Goal: Transaction & Acquisition: Purchase product/service

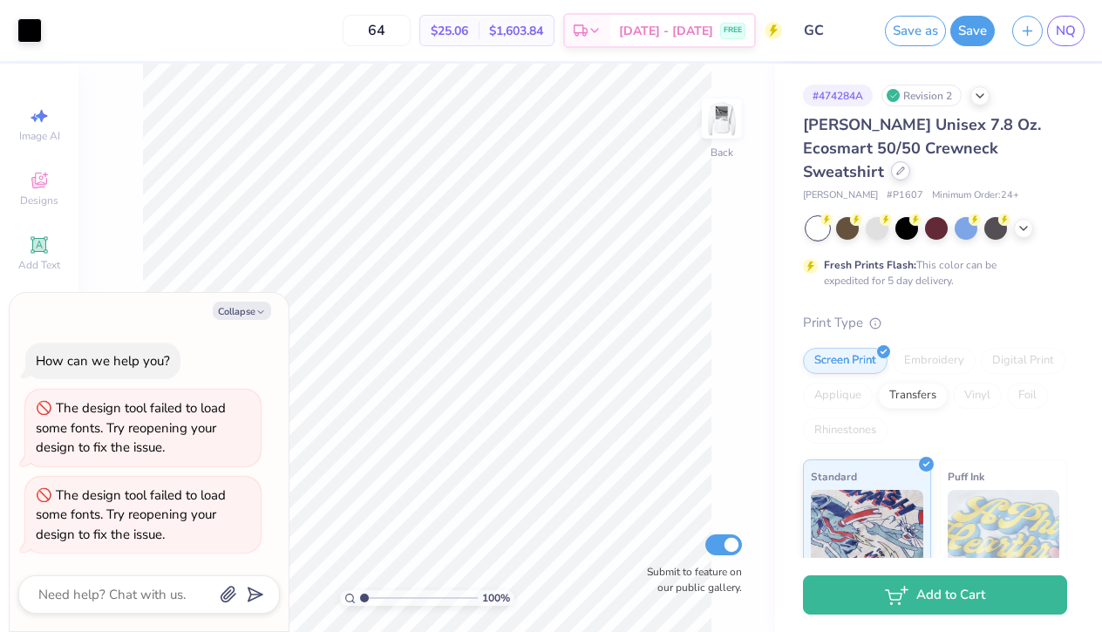
click at [905, 167] on icon at bounding box center [900, 171] width 9 height 9
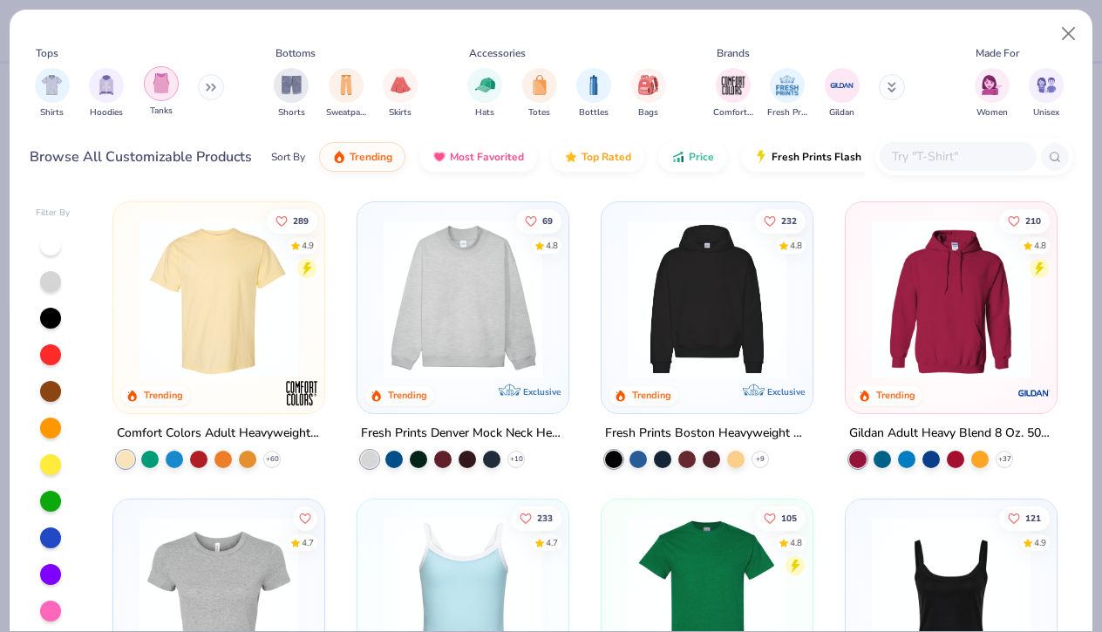
click at [164, 100] on div "filter for Tanks" at bounding box center [161, 83] width 35 height 35
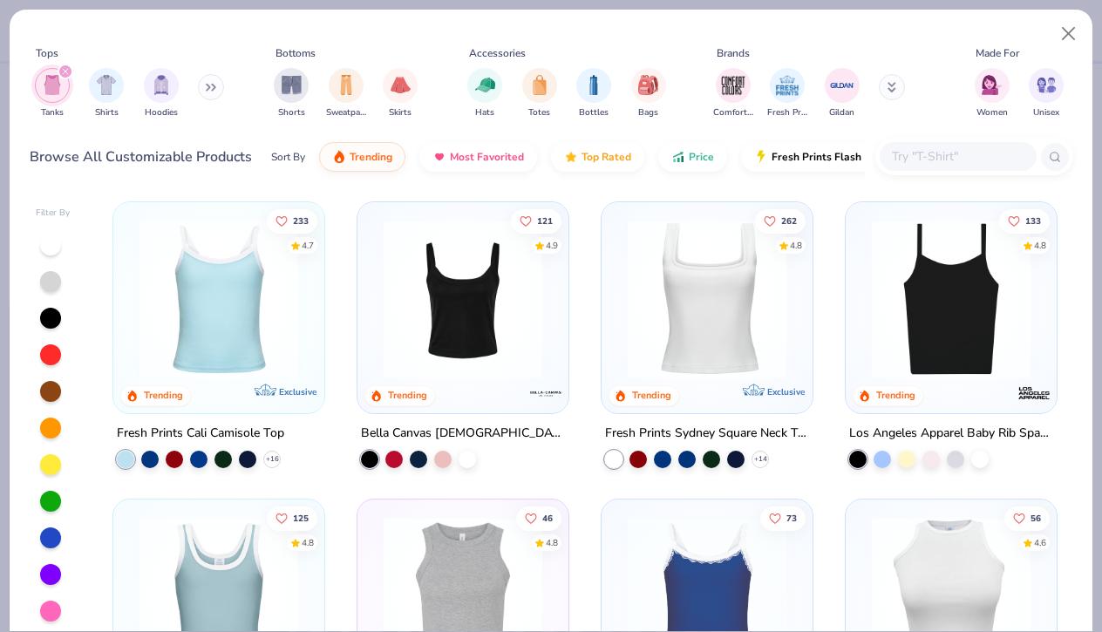
click at [201, 90] on button at bounding box center [211, 87] width 26 height 26
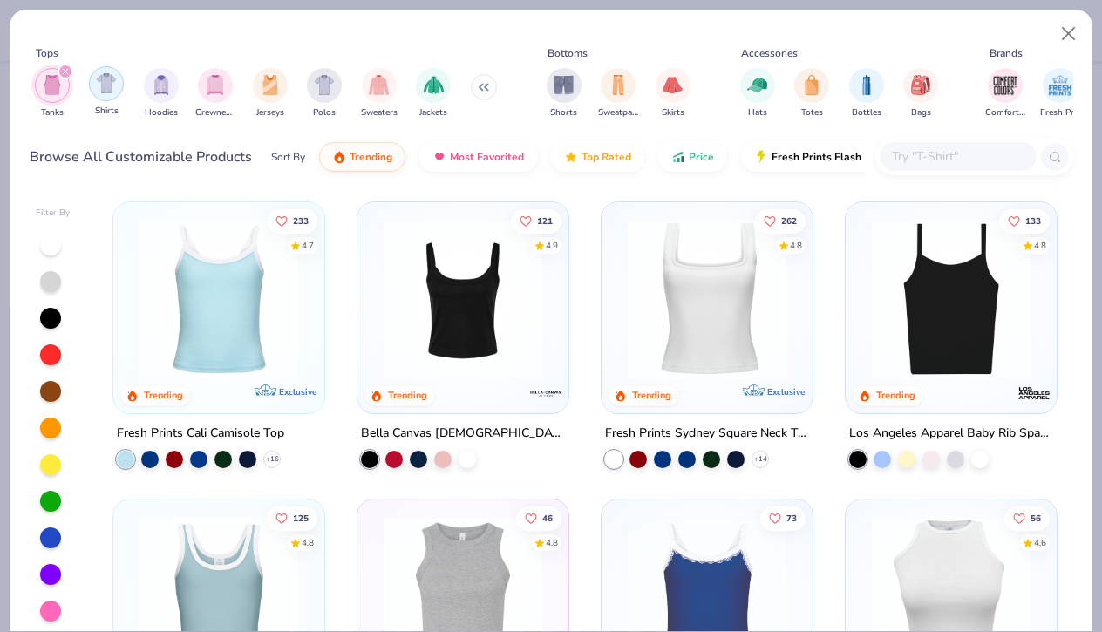
click at [94, 78] on div "filter for Shirts" at bounding box center [106, 83] width 35 height 35
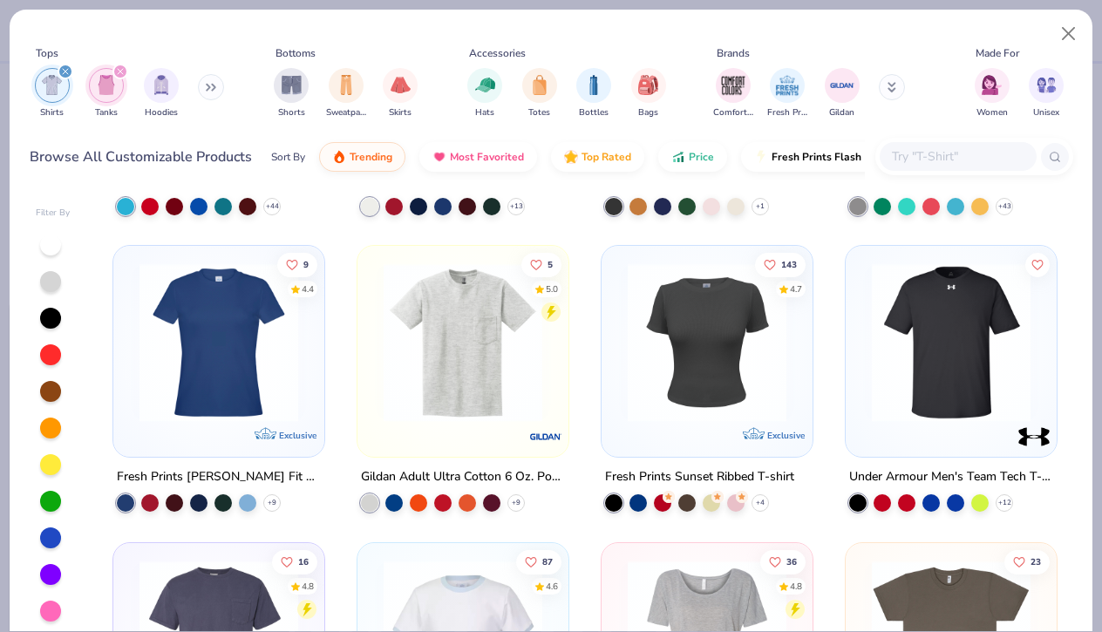
scroll to position [2036, 0]
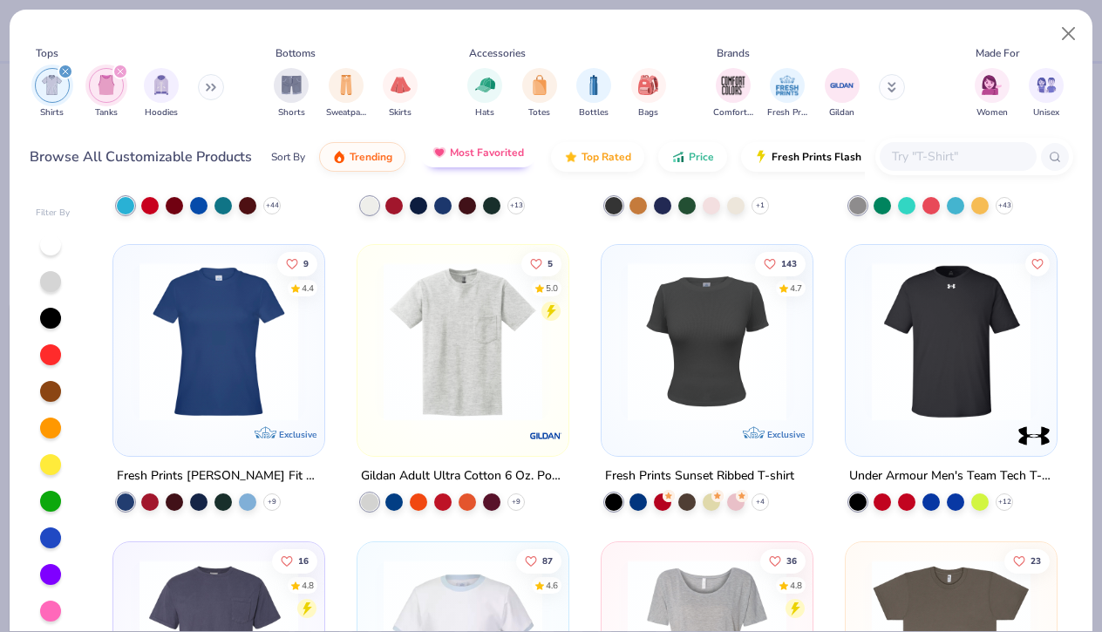
click at [487, 149] on span "Most Favorited" at bounding box center [487, 153] width 74 height 14
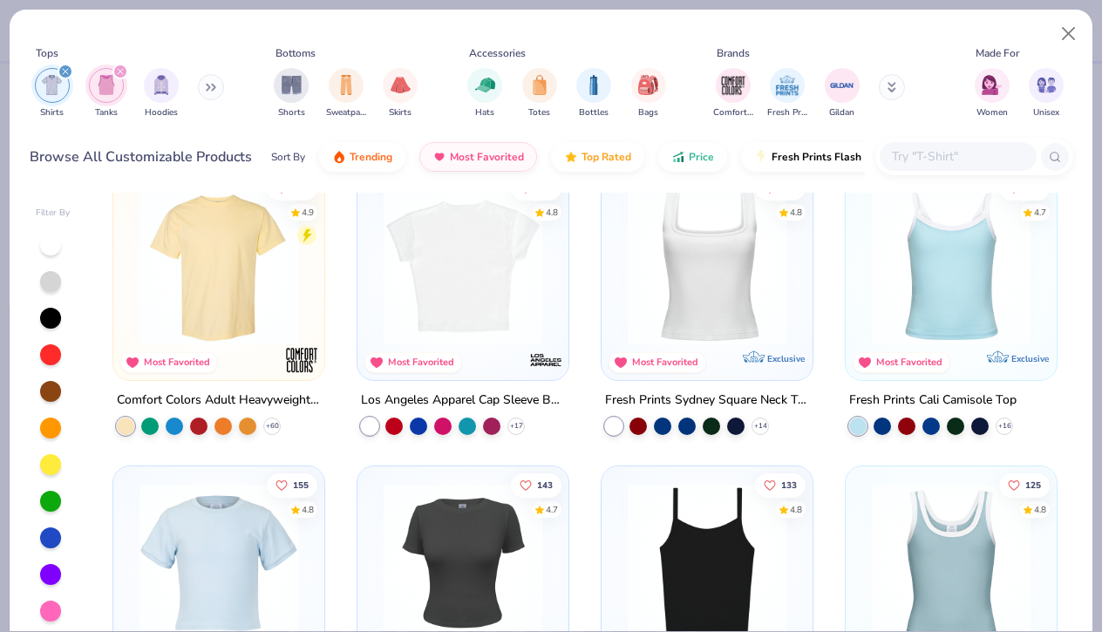
scroll to position [27, 0]
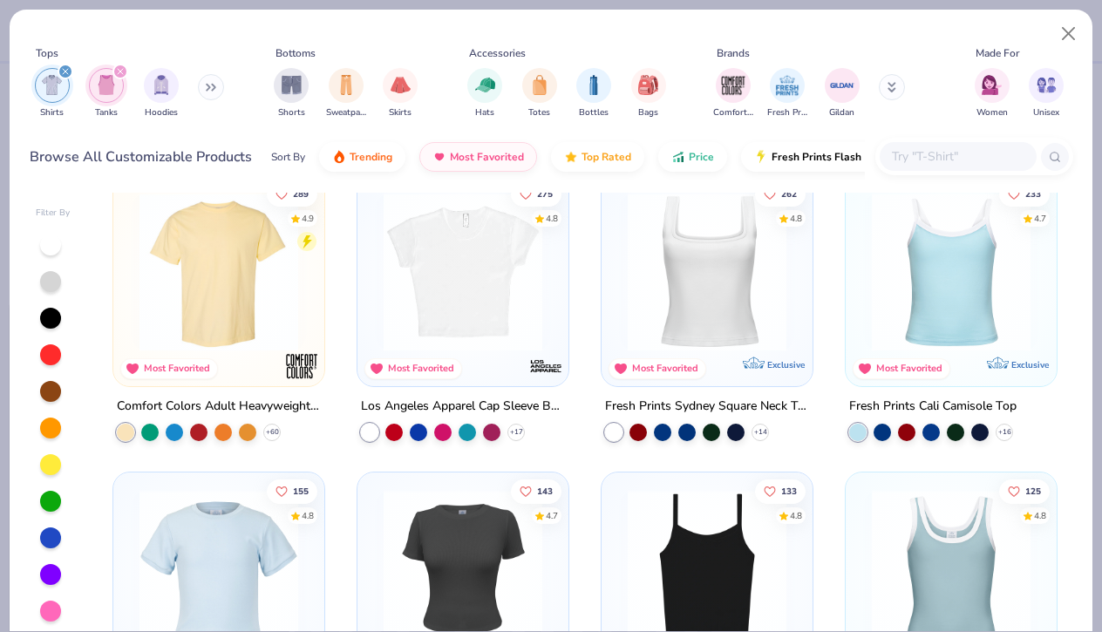
click at [661, 281] on img at bounding box center [707, 272] width 176 height 159
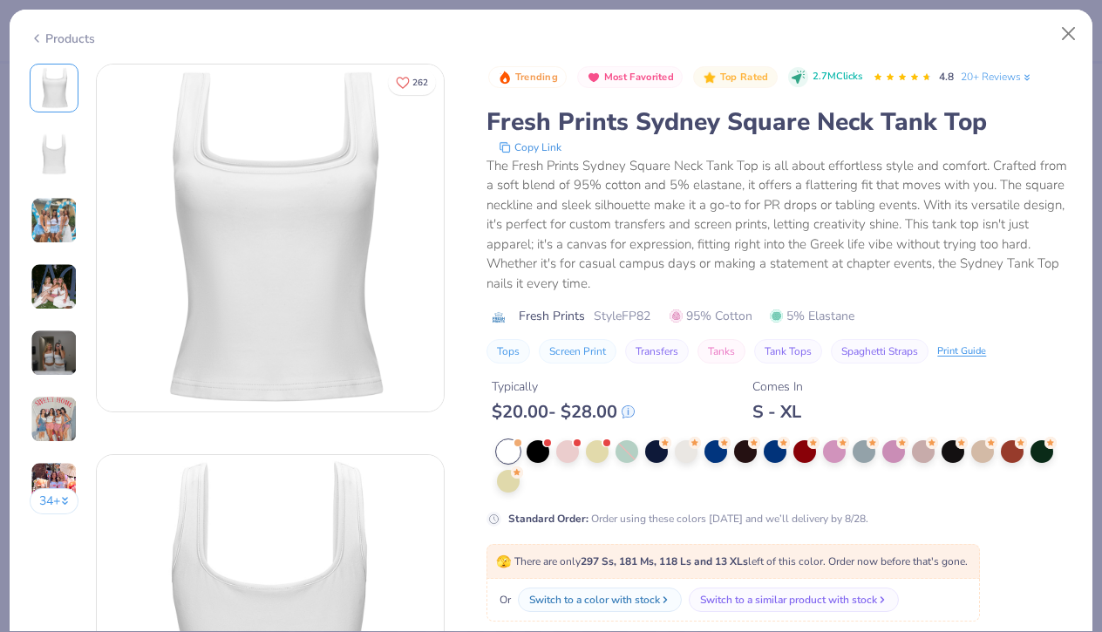
click at [815, 162] on div "The Fresh Prints Sydney Square Neck Tank Top is all about effortless style and …" at bounding box center [779, 225] width 586 height 138
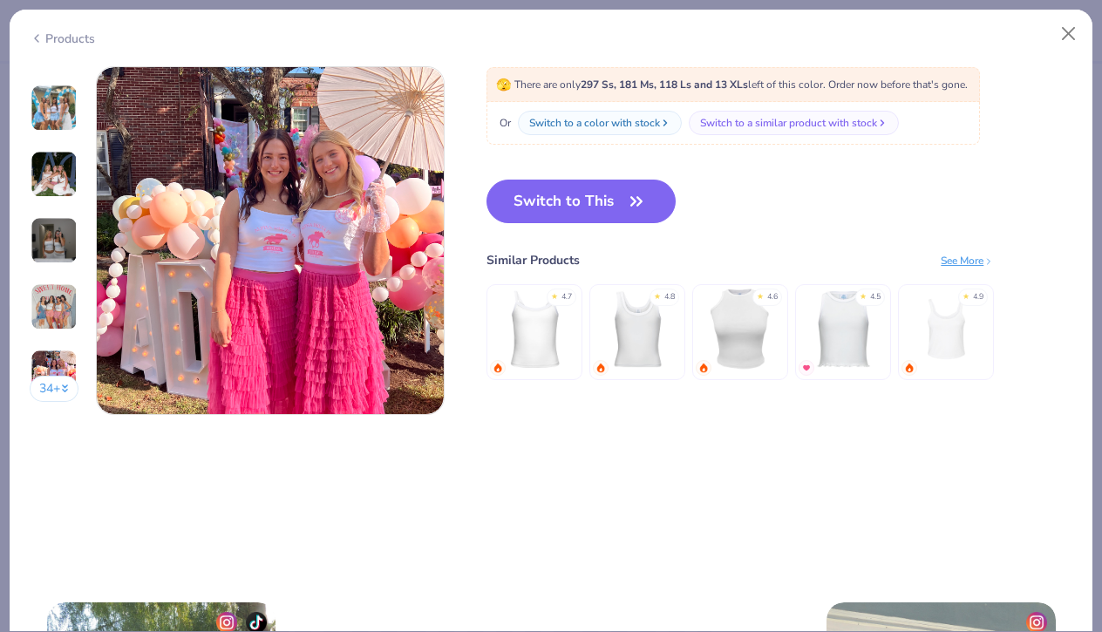
scroll to position [2330, 0]
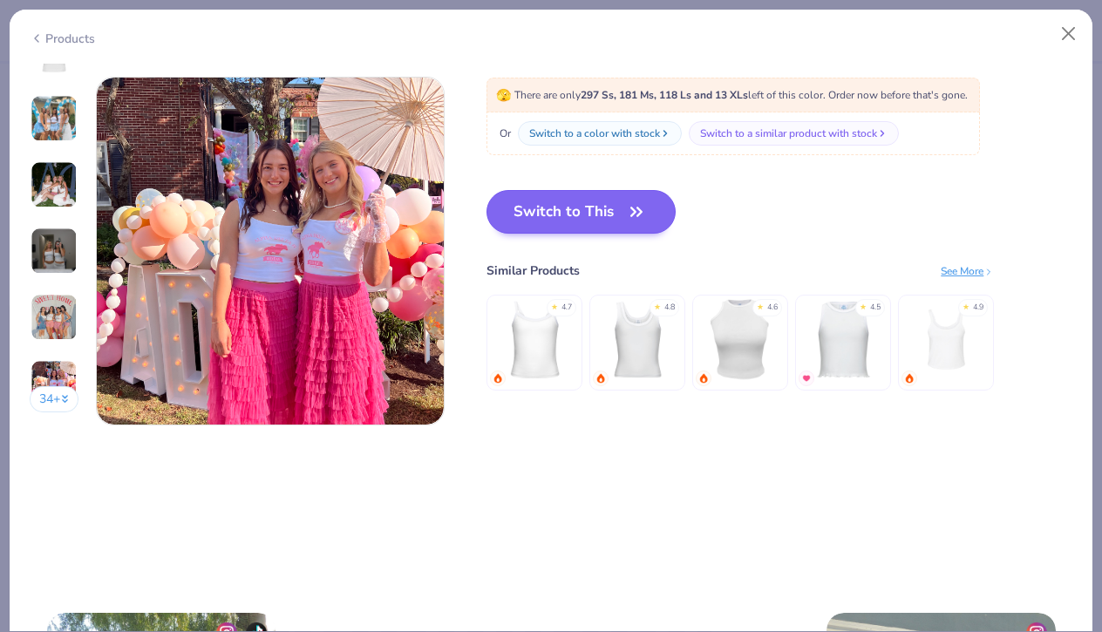
click at [640, 211] on icon "button" at bounding box center [636, 212] width 24 height 24
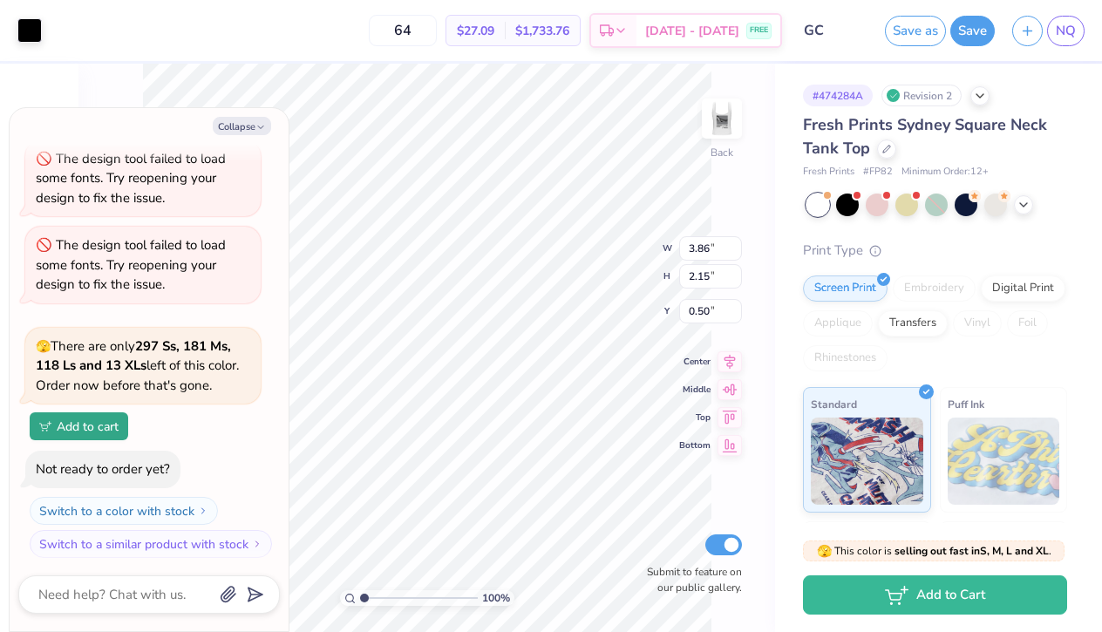
type textarea "x"
type input "0.85"
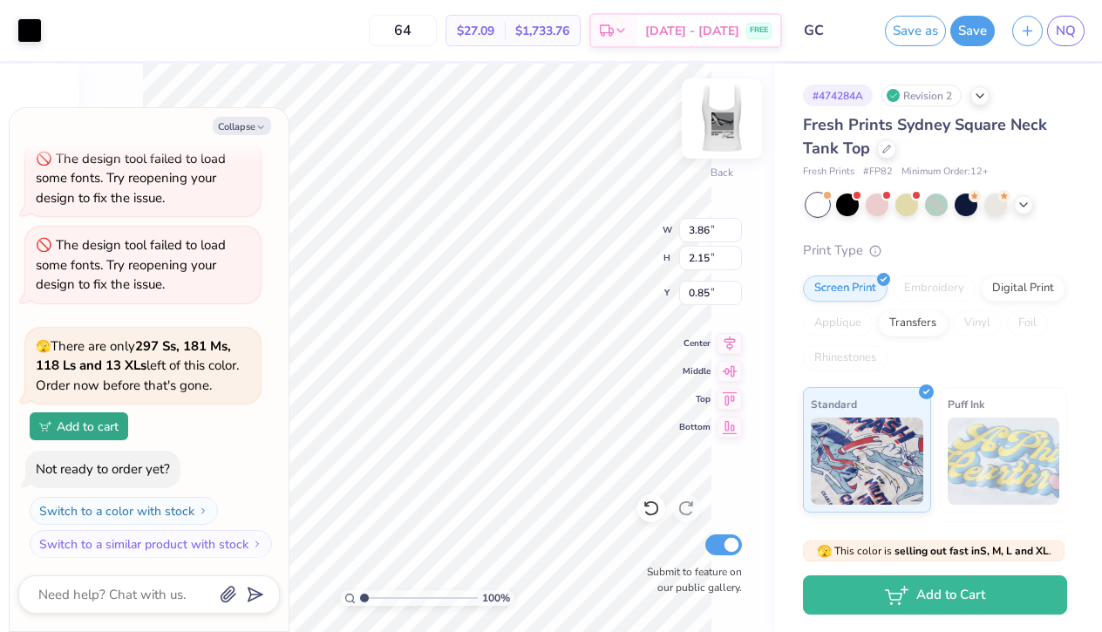
click at [714, 127] on img at bounding box center [722, 119] width 70 height 70
click at [724, 133] on img at bounding box center [722, 119] width 70 height 70
click at [720, 130] on img at bounding box center [722, 119] width 70 height 70
type textarea "x"
type input "0.77"
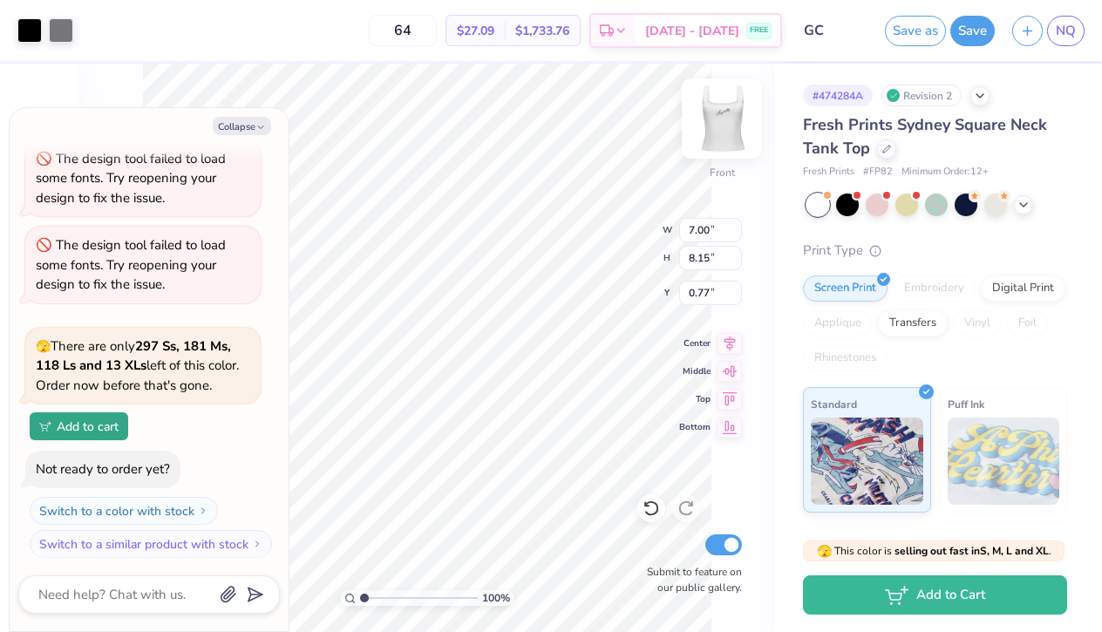
type textarea "x"
type input "0.50"
click at [724, 129] on img at bounding box center [722, 119] width 70 height 70
click at [717, 136] on img at bounding box center [722, 119] width 70 height 70
click at [717, 136] on img at bounding box center [721, 118] width 35 height 35
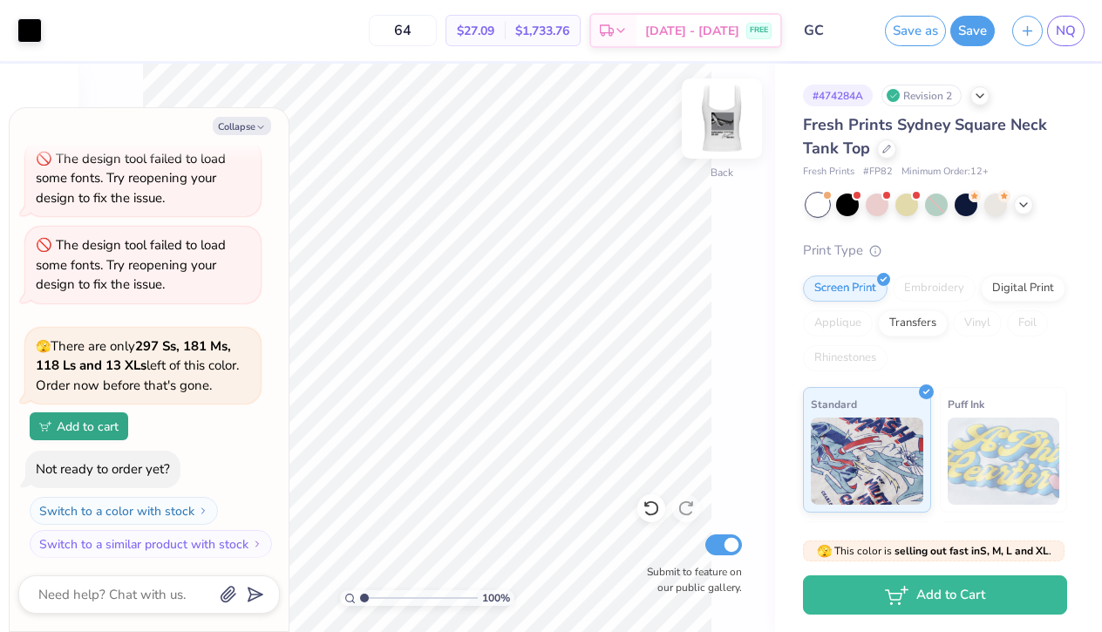
click at [730, 109] on img at bounding box center [722, 119] width 70 height 70
type textarea "x"
type input "6.56"
type input "7.65"
type input "1.03"
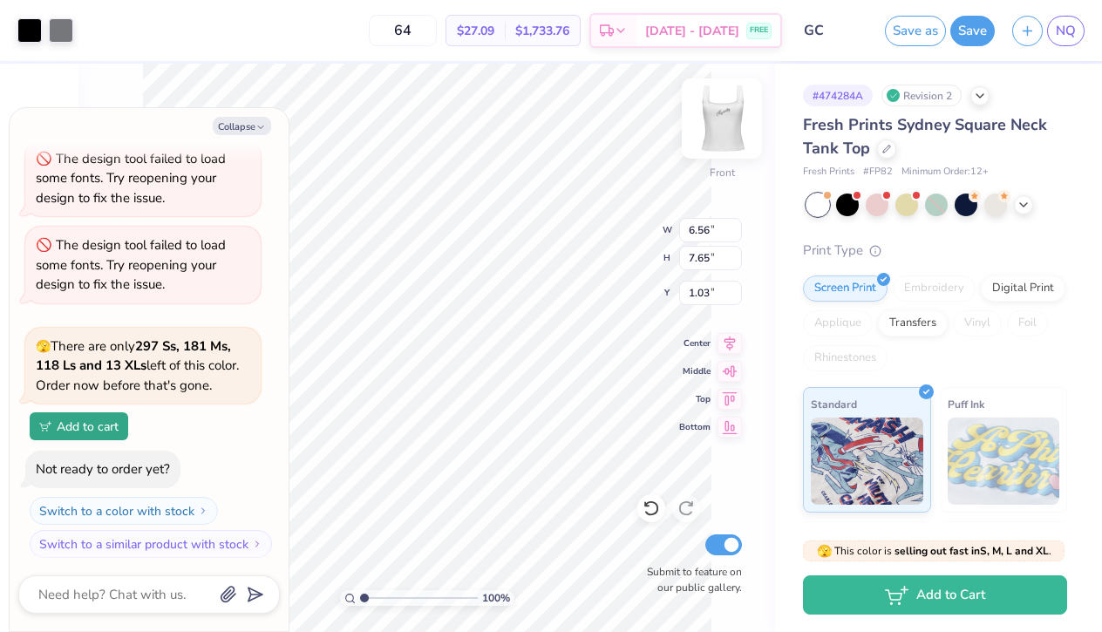
type textarea "x"
type input "0.69"
click at [613, 225] on div "100 % Front W 6.56 6.56 " H 7.65 7.65 " Y 0.69 1.03 " Center Middle Top Bottom …" at bounding box center [426, 348] width 697 height 568
click at [720, 114] on img at bounding box center [722, 119] width 70 height 70
click at [707, 144] on img at bounding box center [722, 119] width 70 height 70
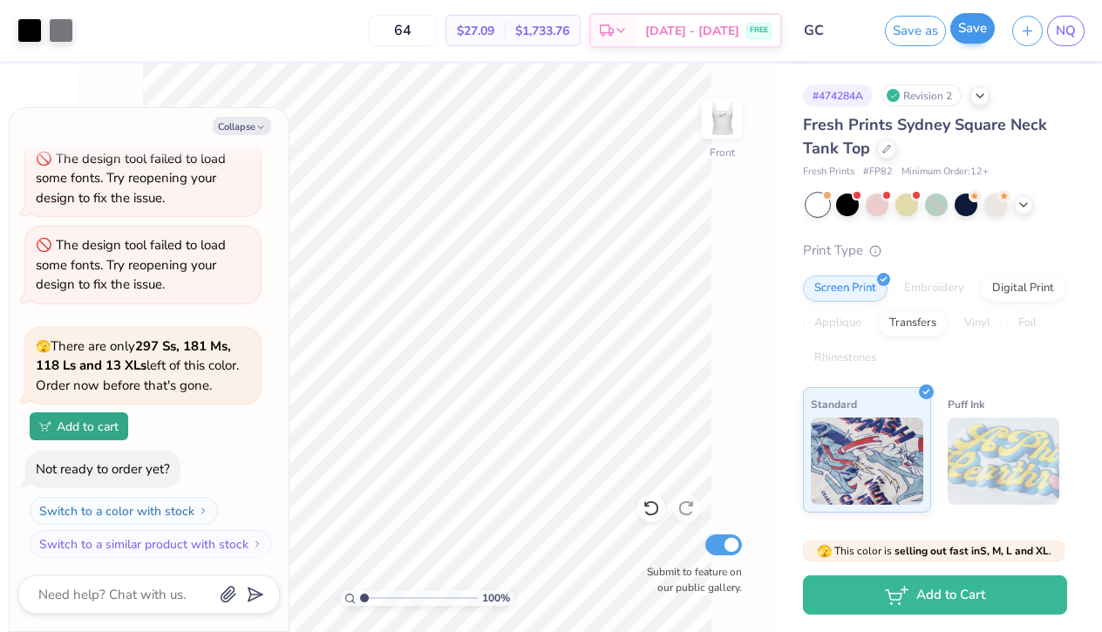
click at [966, 36] on button "Save" at bounding box center [972, 28] width 44 height 31
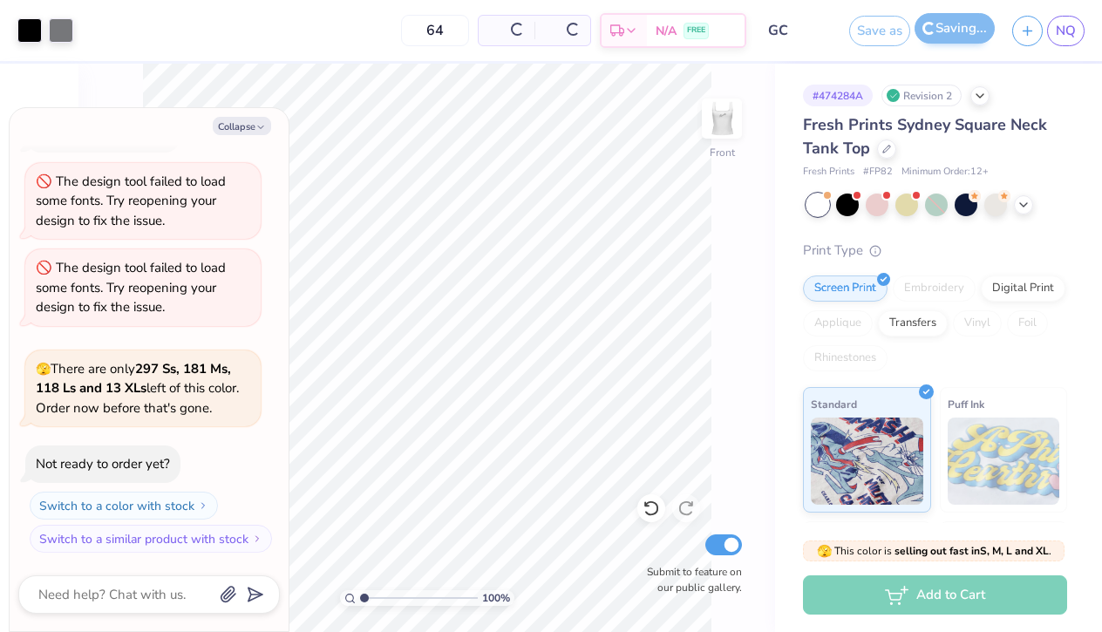
scroll to position [37, 0]
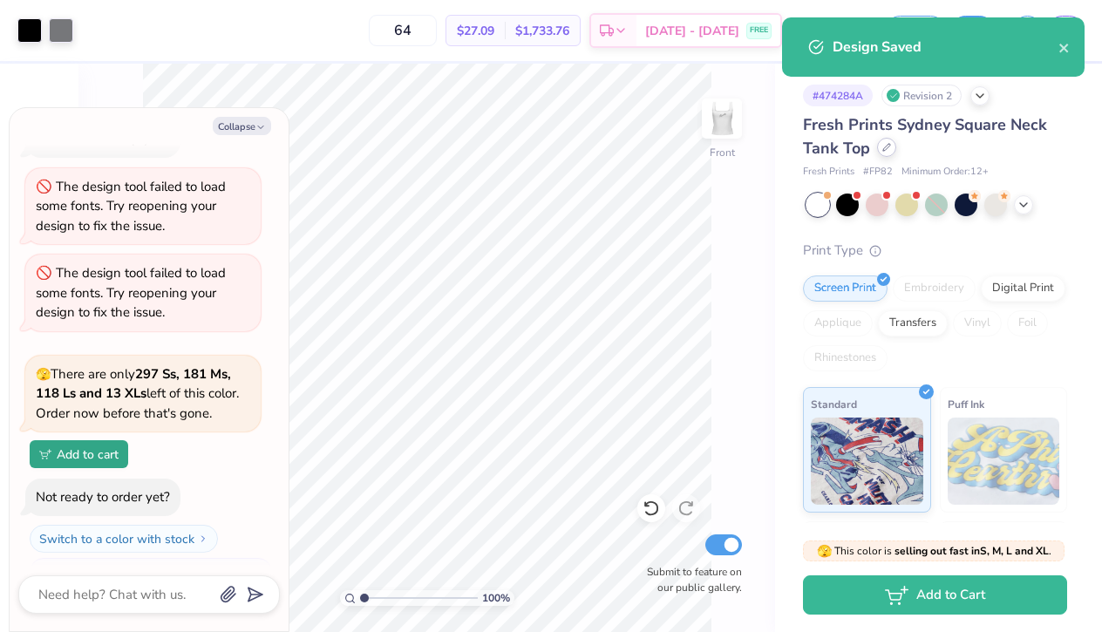
click at [883, 146] on icon at bounding box center [886, 147] width 9 height 9
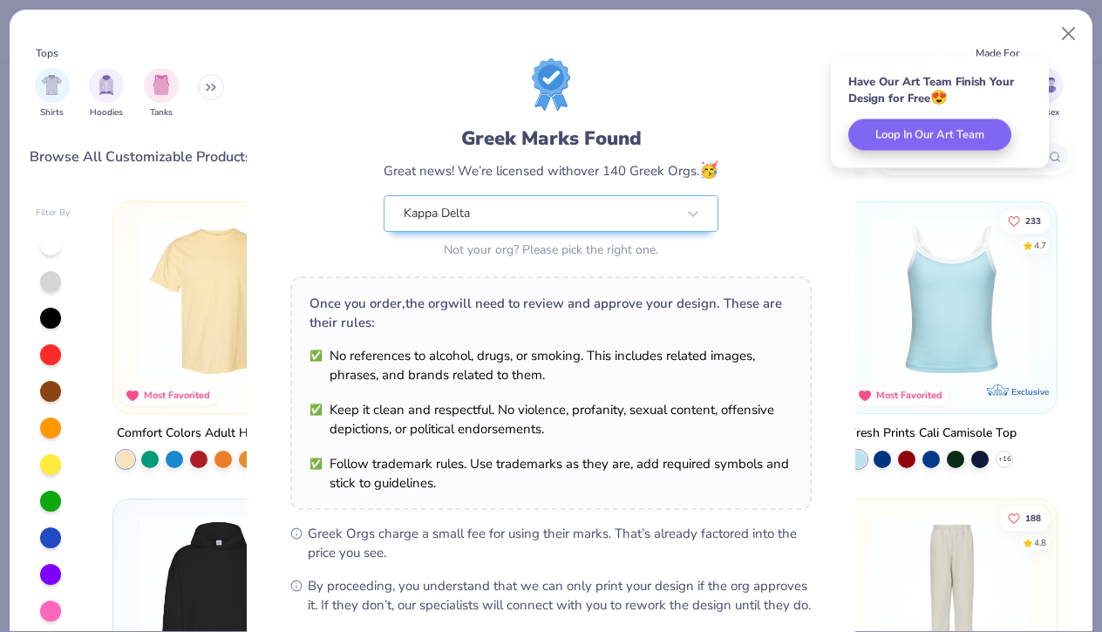
click at [1065, 32] on div "Greek Marks Found Great news! We’re licensed with over 140 Greek Orgs. 🥳 Kappa …" at bounding box center [551, 316] width 1102 height 632
click at [1068, 31] on div "Greek Marks Found Great news! We’re licensed with over 140 Greek Orgs. 🥳 Kappa …" at bounding box center [551, 316] width 1102 height 632
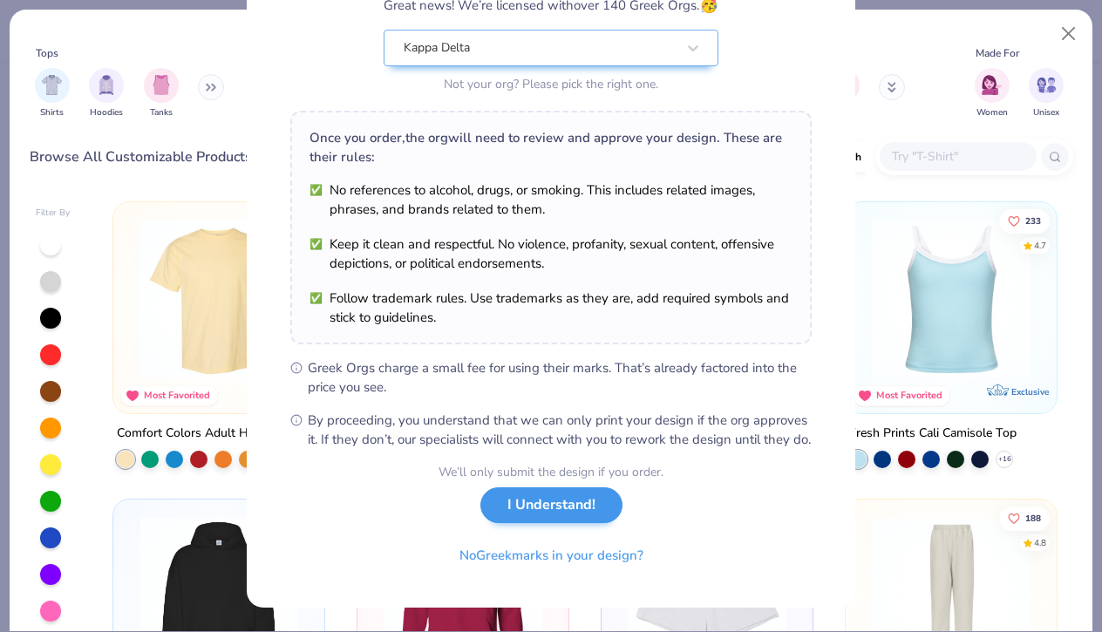
scroll to position [184, 0]
click at [576, 508] on button "I Understand!" at bounding box center [551, 505] width 142 height 36
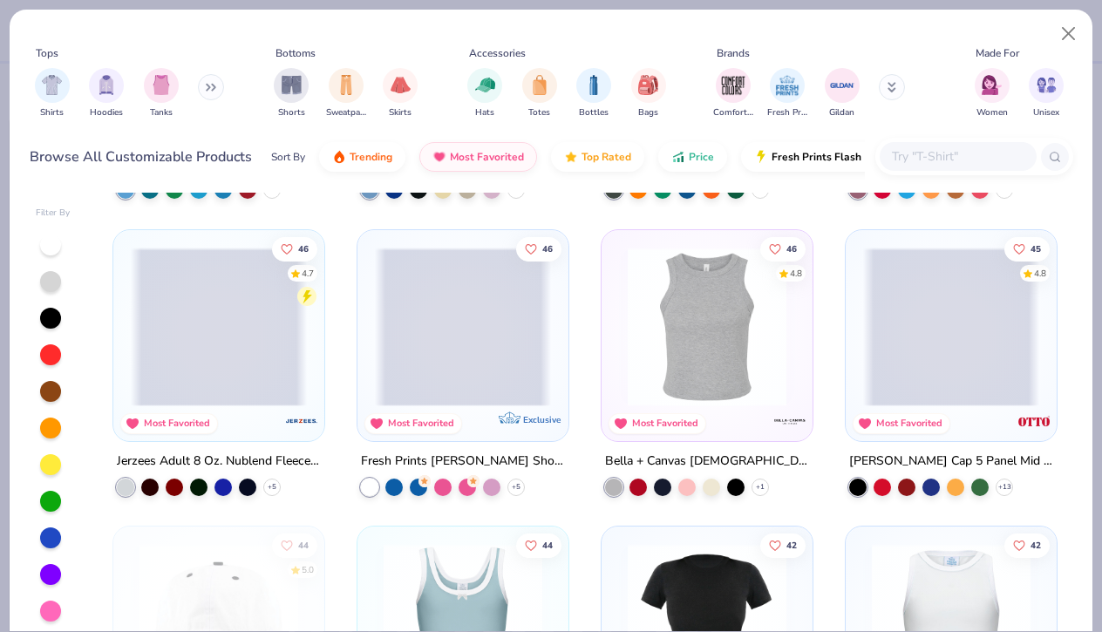
scroll to position [4124, 0]
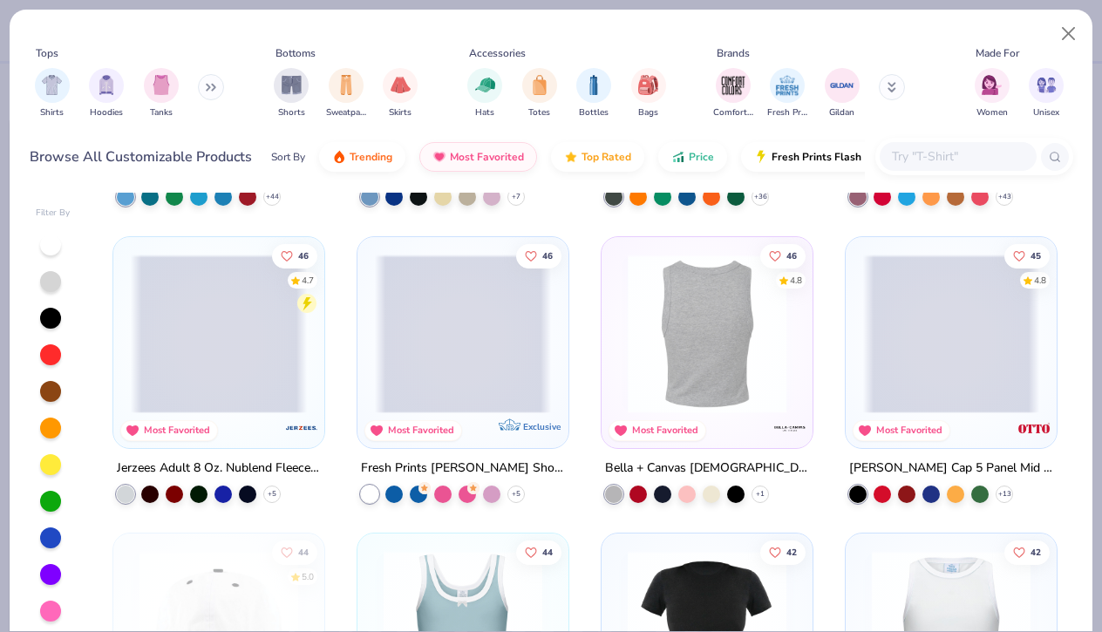
click at [738, 396] on div at bounding box center [706, 333] width 527 height 159
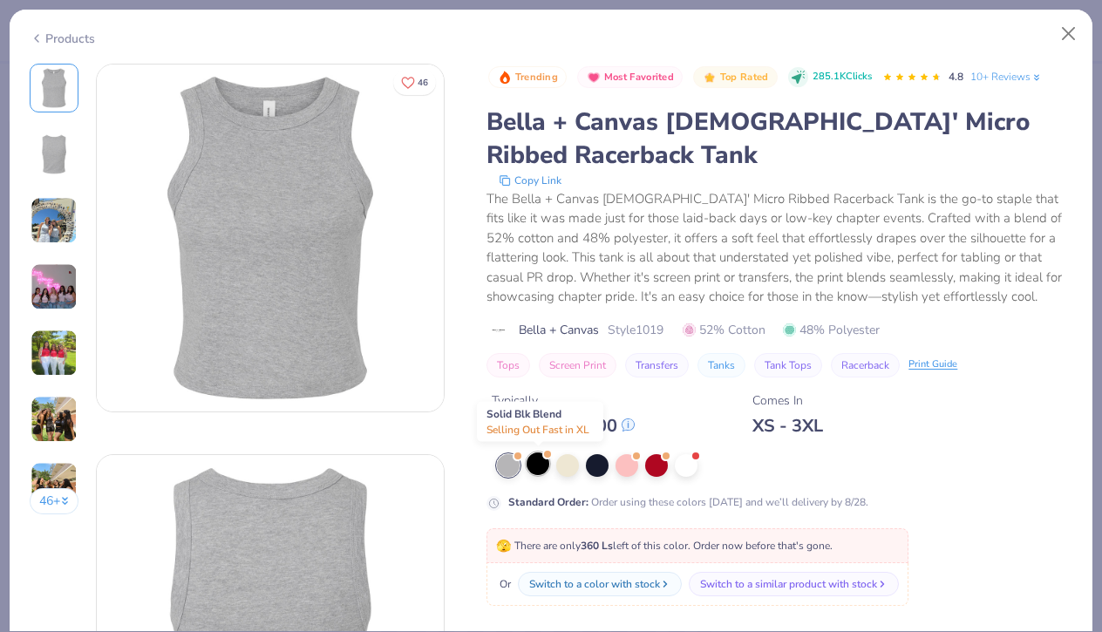
click at [535, 467] on div at bounding box center [538, 463] width 23 height 23
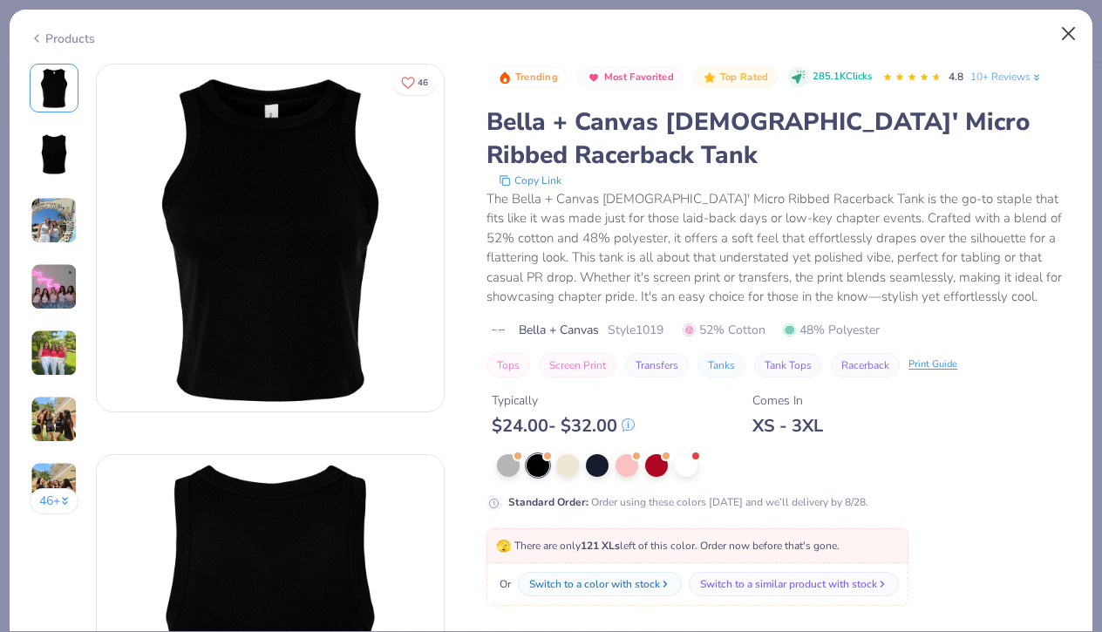
click at [1073, 36] on button "Close" at bounding box center [1068, 33] width 33 height 33
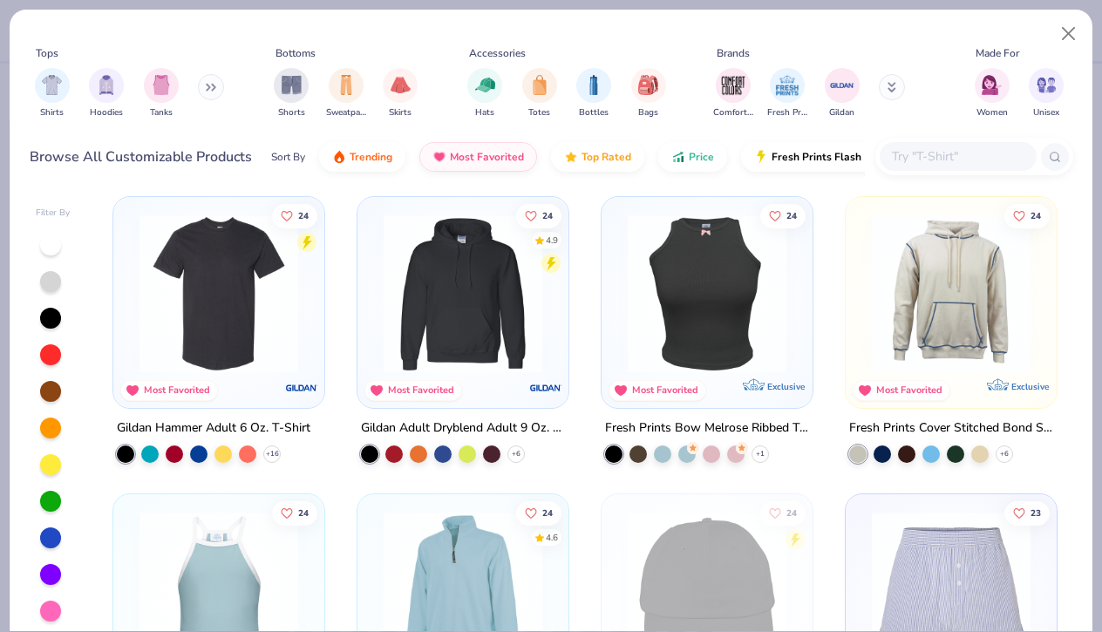
scroll to position [7434, 0]
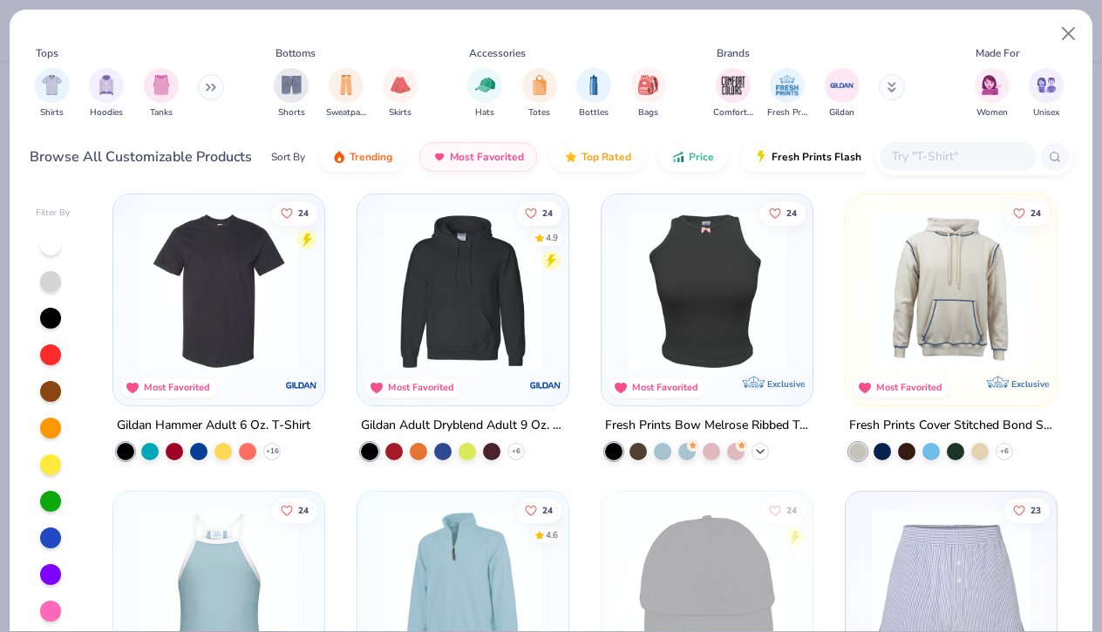
click at [759, 449] on polyline at bounding box center [760, 450] width 7 height 3
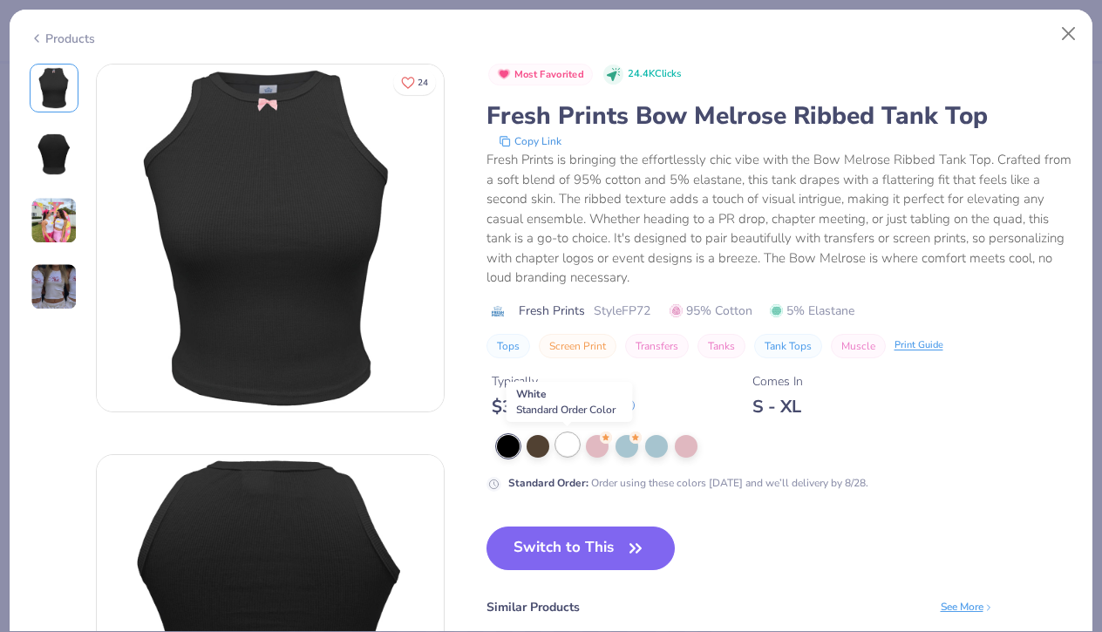
click at [566, 435] on div at bounding box center [567, 444] width 23 height 23
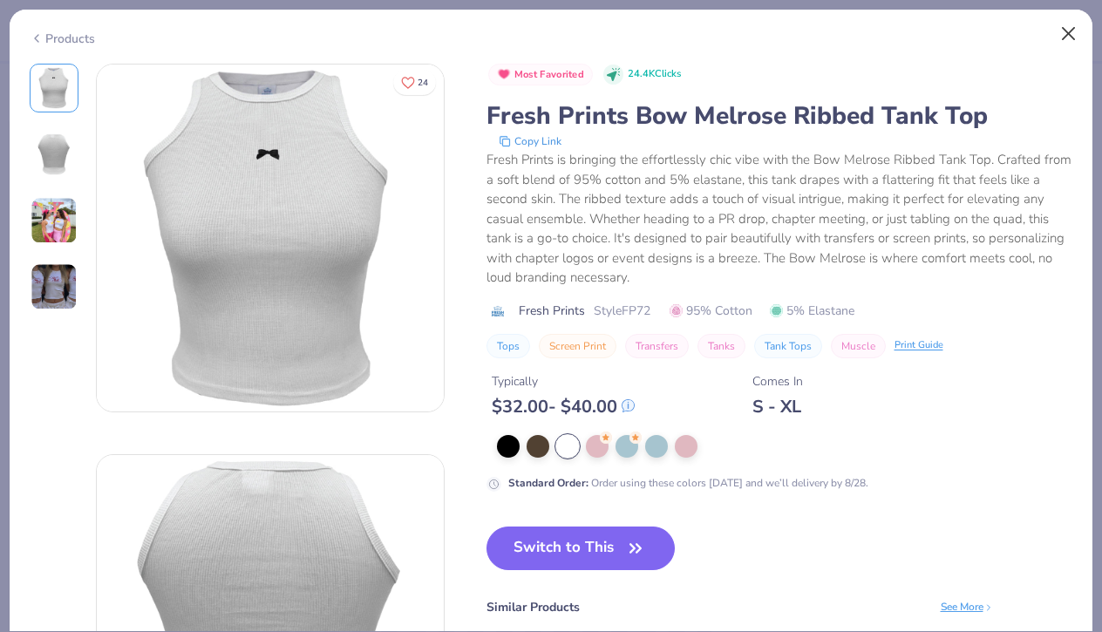
click at [1064, 36] on button "Close" at bounding box center [1068, 33] width 33 height 33
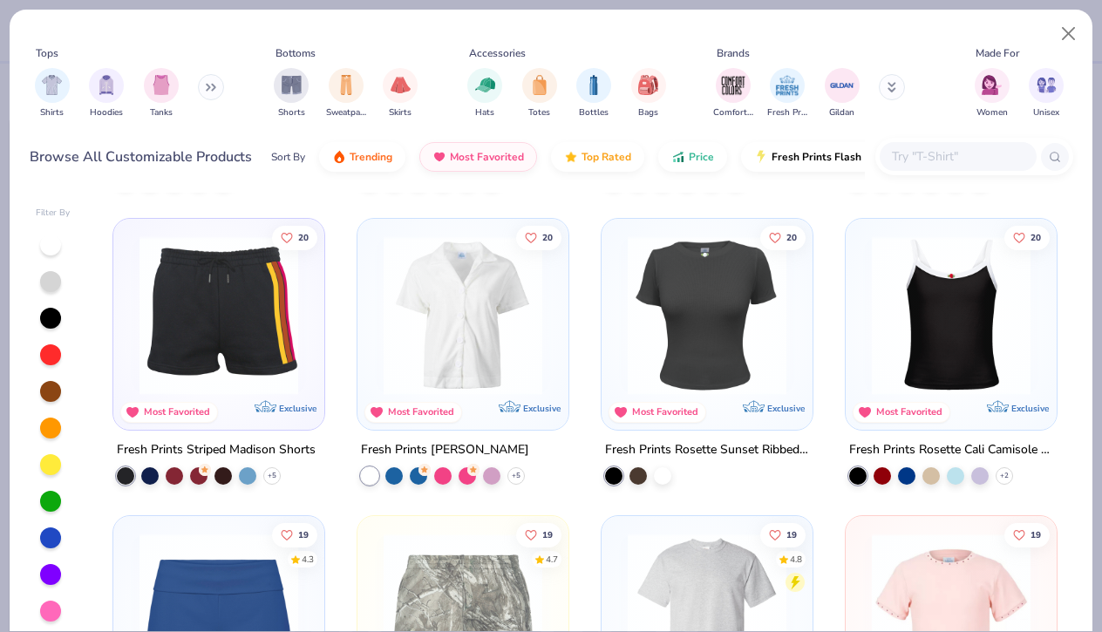
scroll to position [9195, 0]
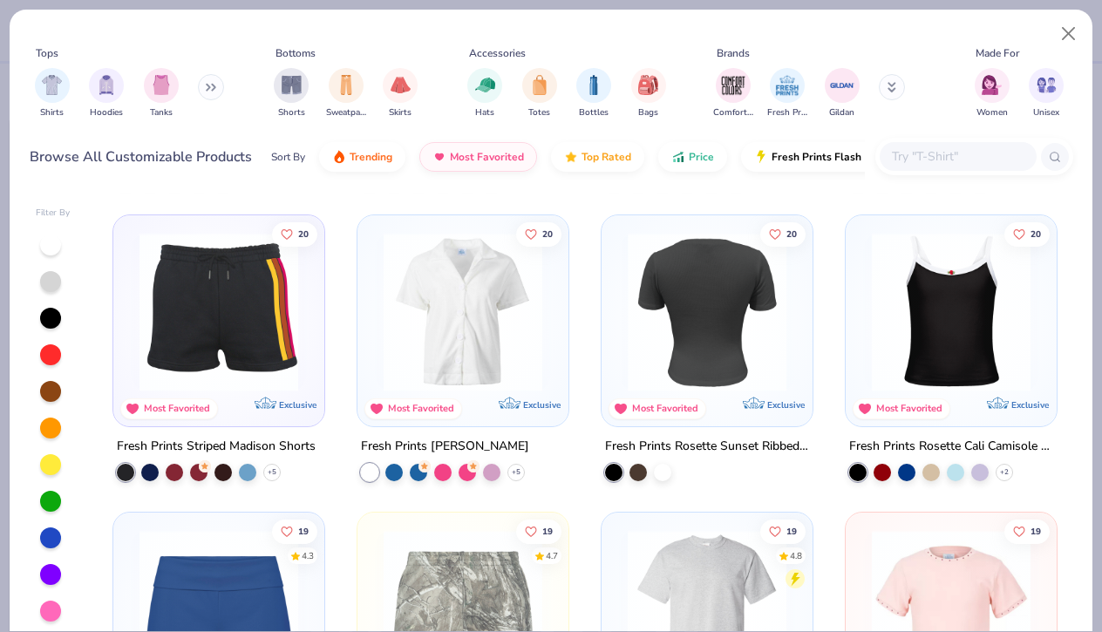
click at [753, 268] on img at bounding box center [707, 312] width 176 height 159
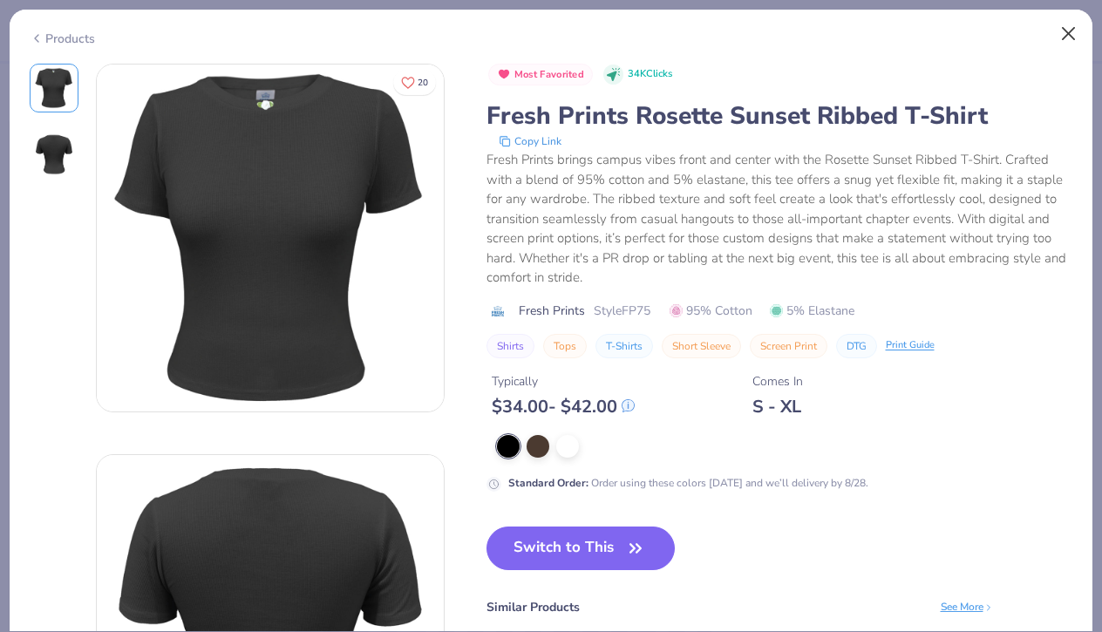
click at [1071, 37] on button "Close" at bounding box center [1068, 33] width 33 height 33
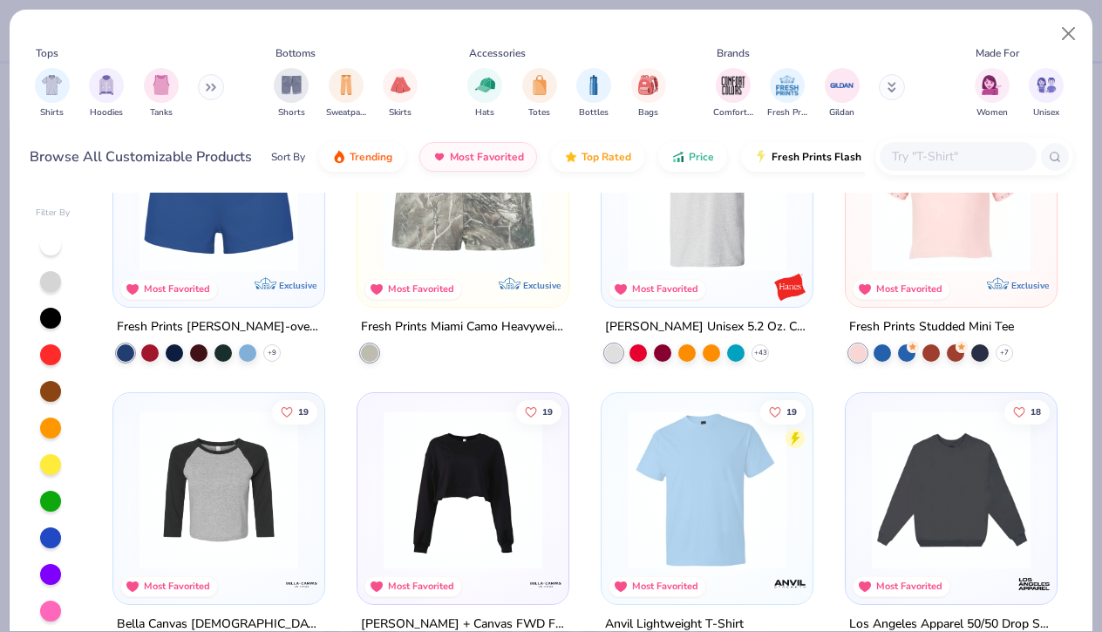
scroll to position [9619, 0]
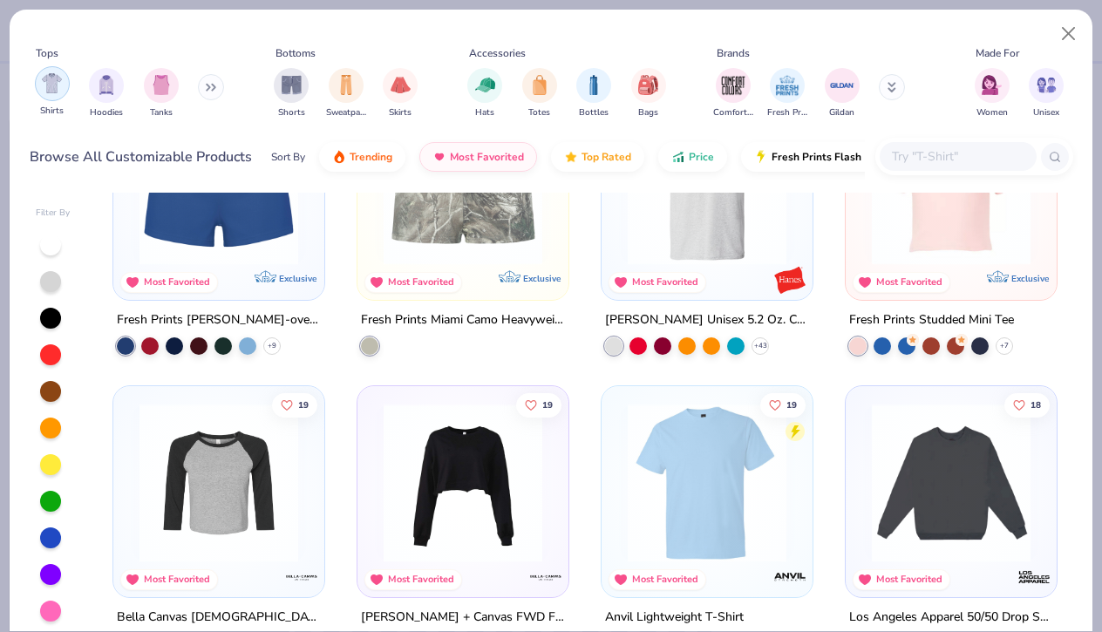
click at [60, 92] on img "filter for Shirts" at bounding box center [52, 83] width 20 height 20
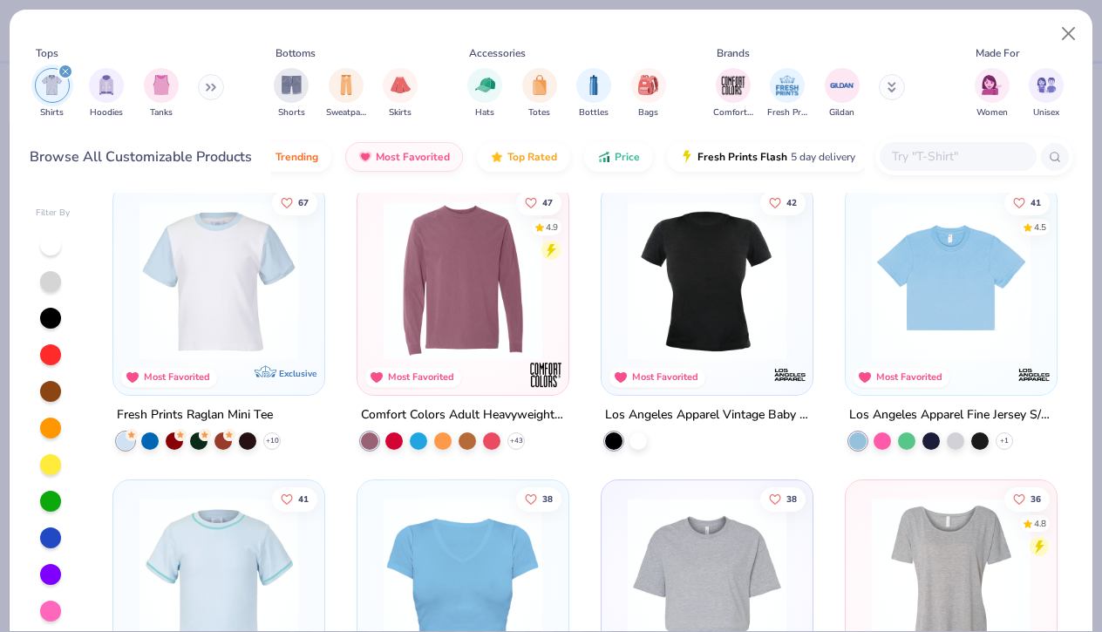
scroll to position [612, 0]
click at [680, 317] on img at bounding box center [707, 280] width 176 height 159
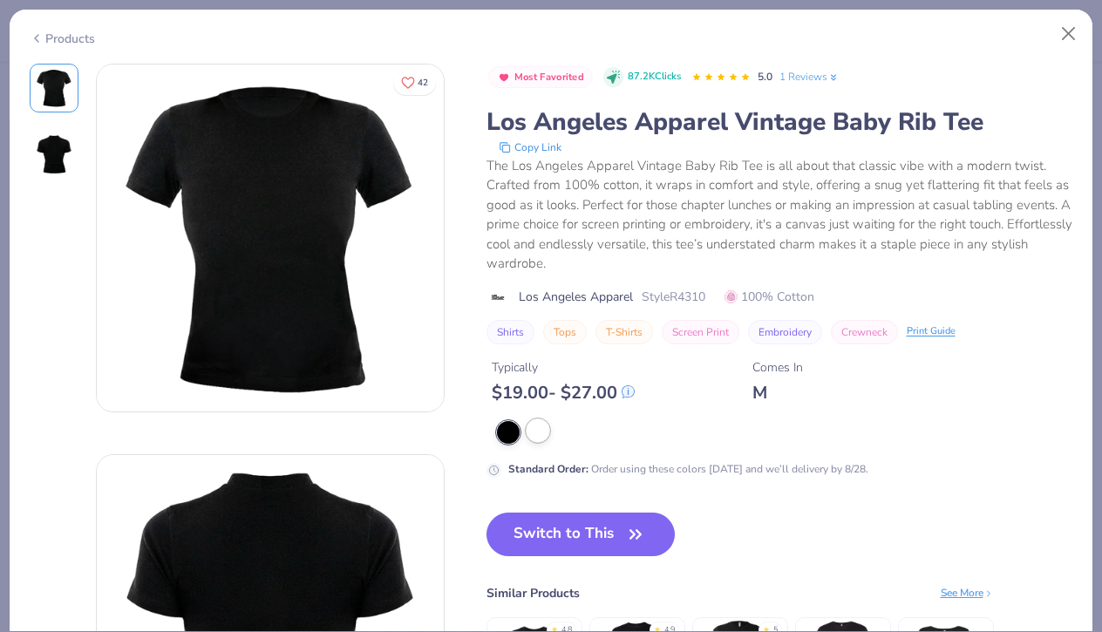
click at [540, 428] on div at bounding box center [538, 430] width 23 height 23
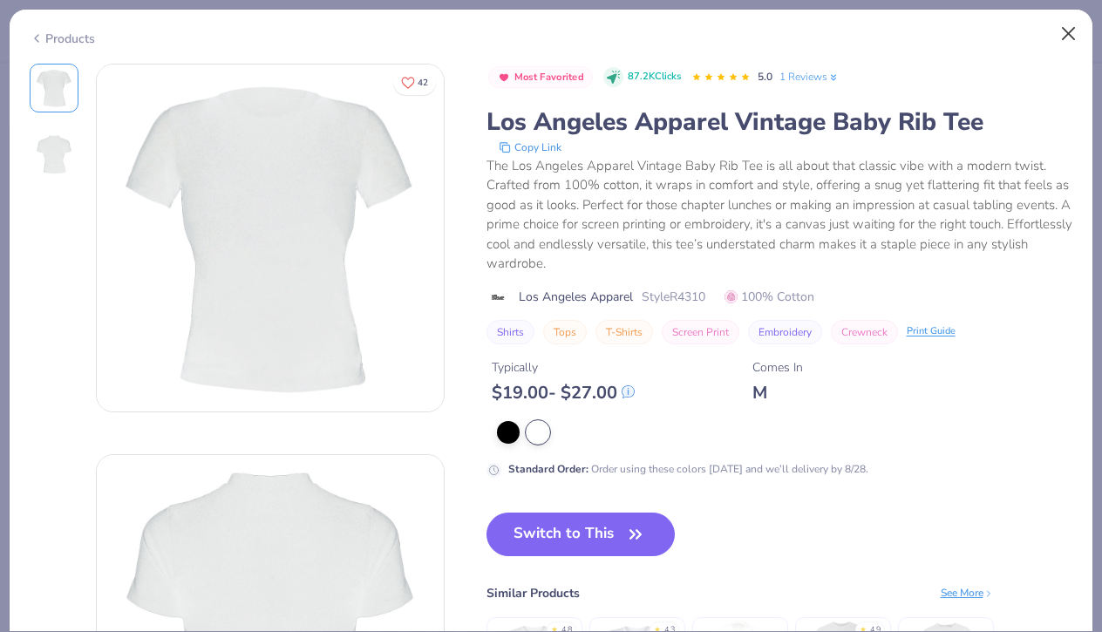
click at [1070, 40] on button "Close" at bounding box center [1068, 33] width 33 height 33
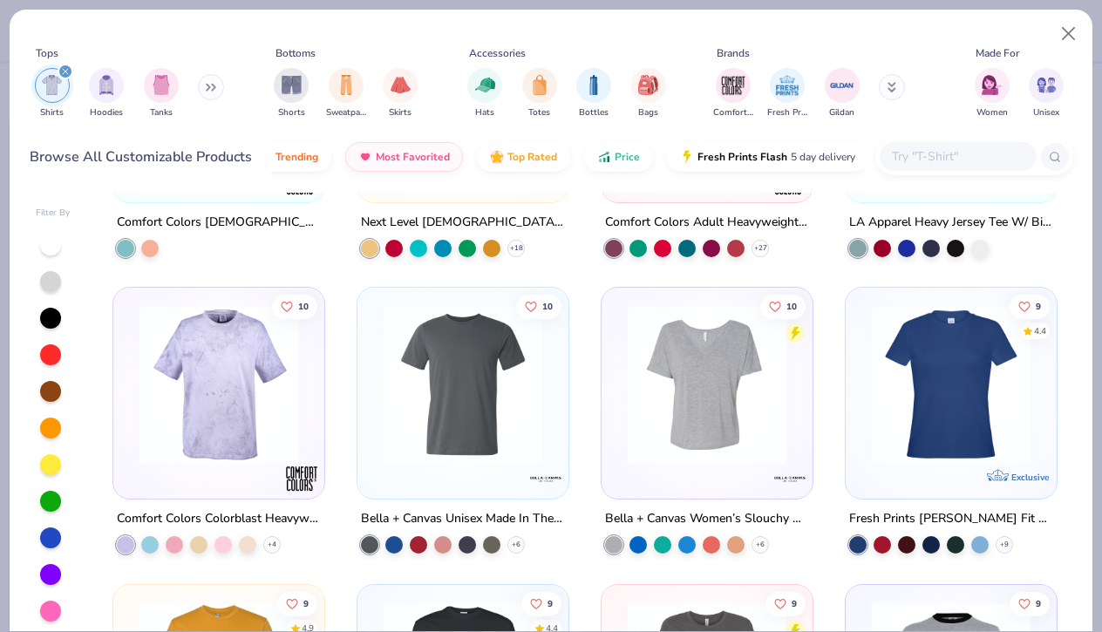
scroll to position [3191, 0]
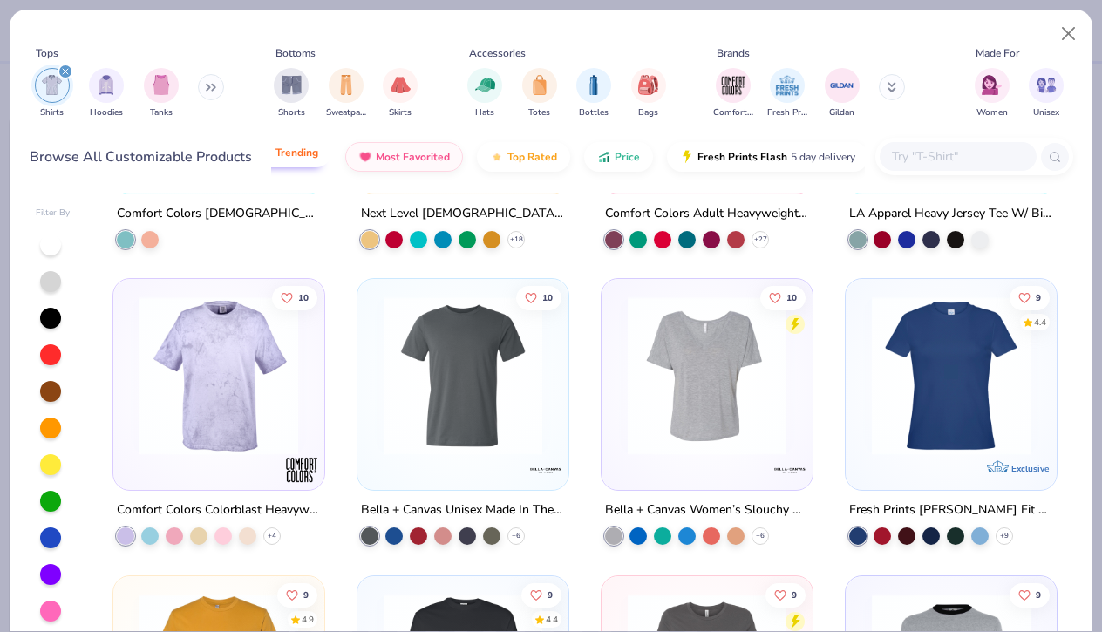
click at [304, 161] on button "Trending" at bounding box center [288, 153] width 86 height 30
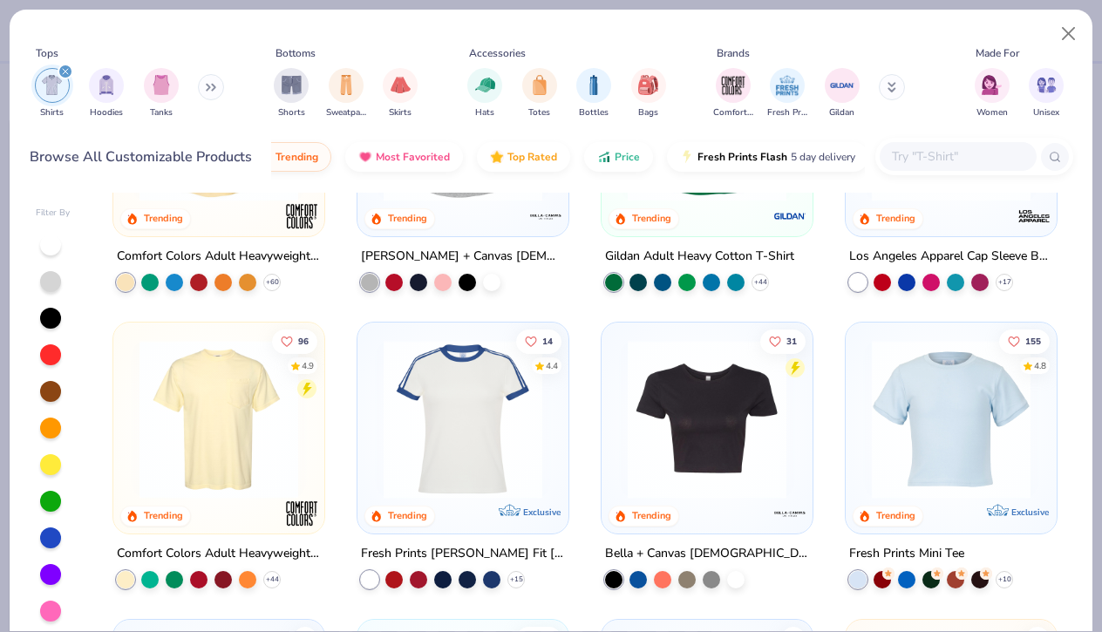
scroll to position [182, 0]
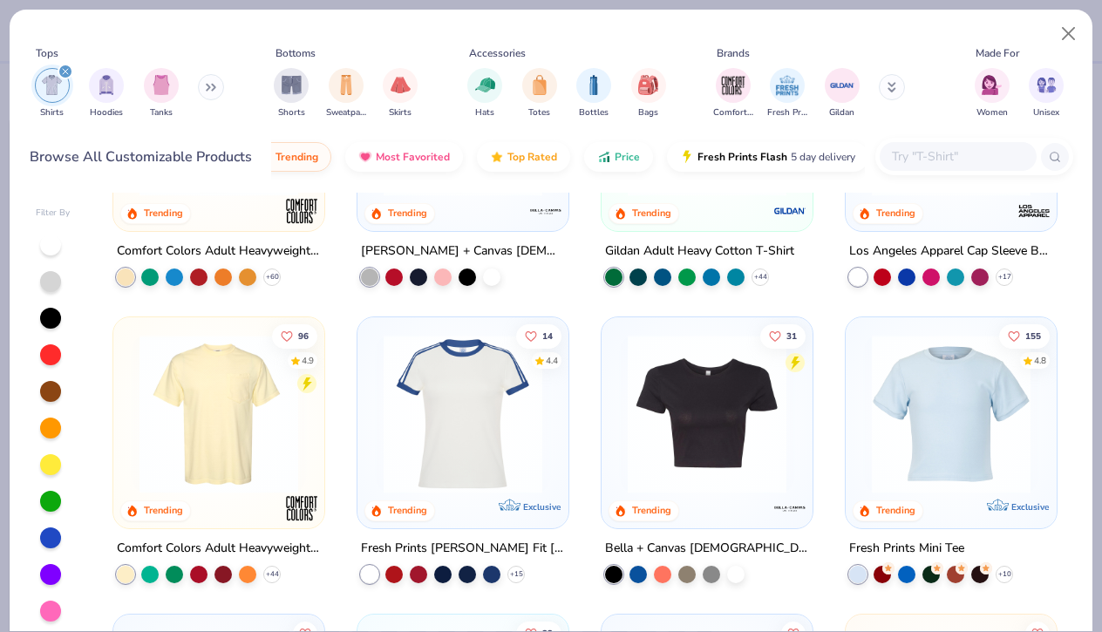
click at [952, 401] on img at bounding box center [951, 414] width 176 height 159
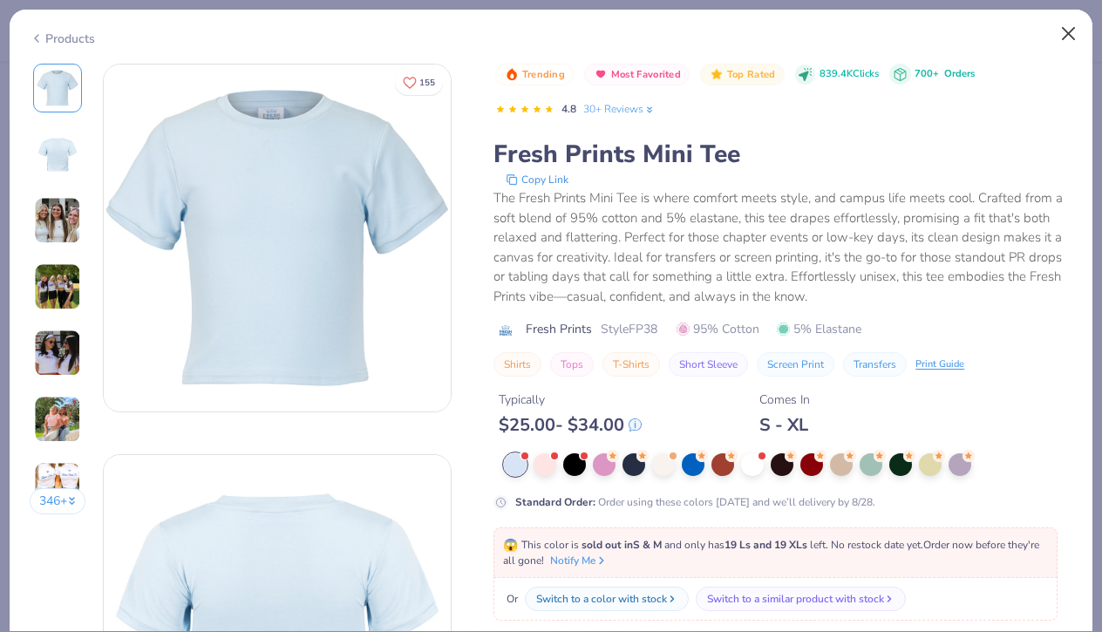
click at [1064, 29] on button "Close" at bounding box center [1068, 33] width 33 height 33
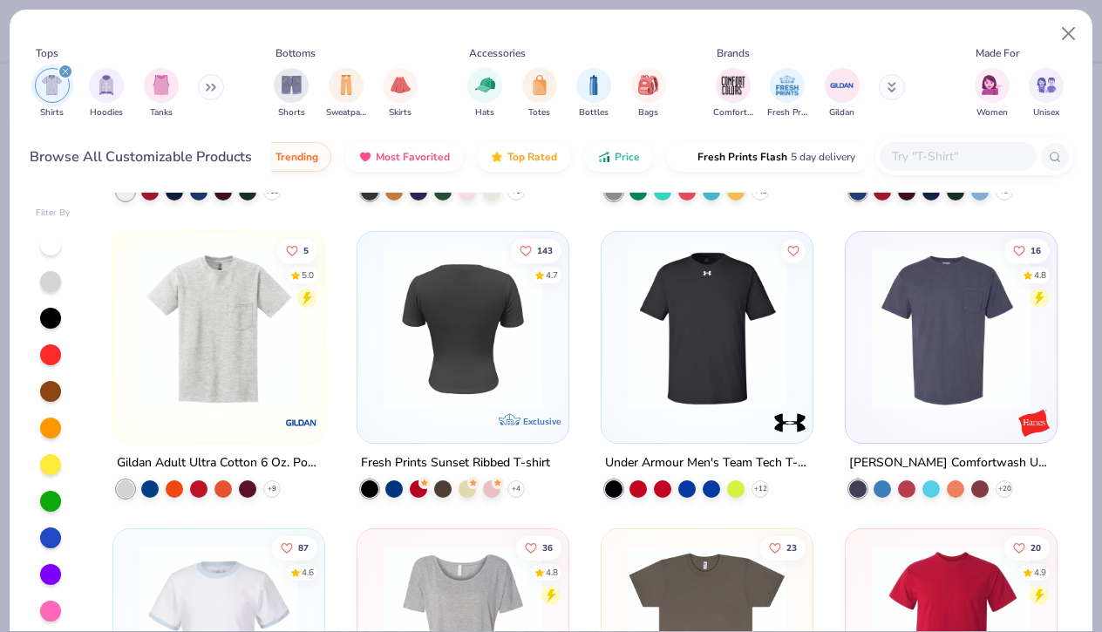
scroll to position [1459, 0]
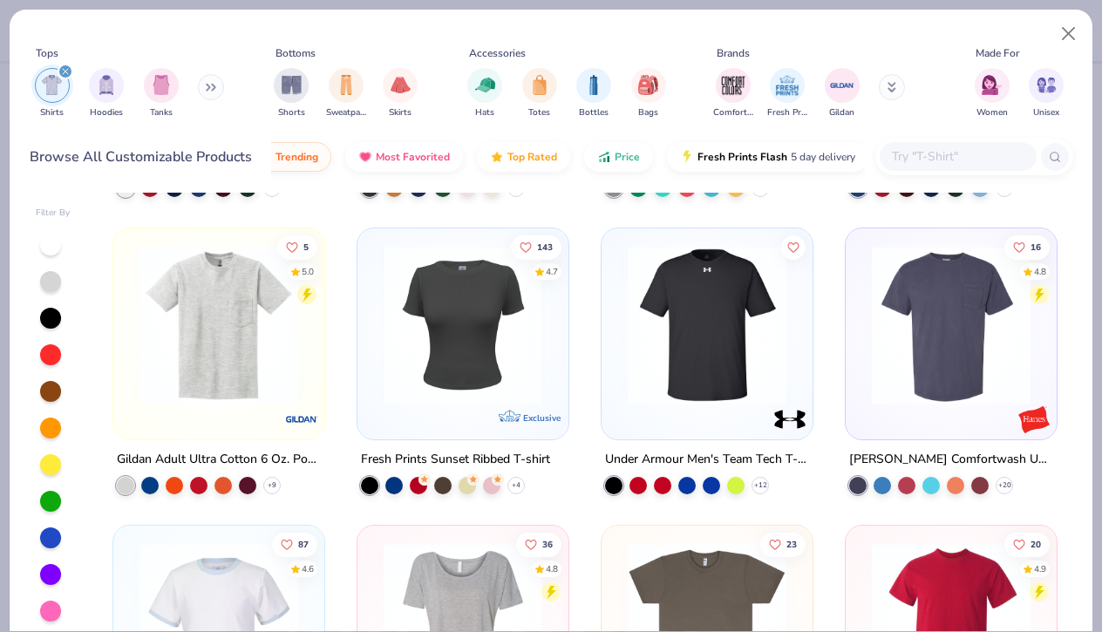
click at [525, 394] on div at bounding box center [287, 325] width 527 height 159
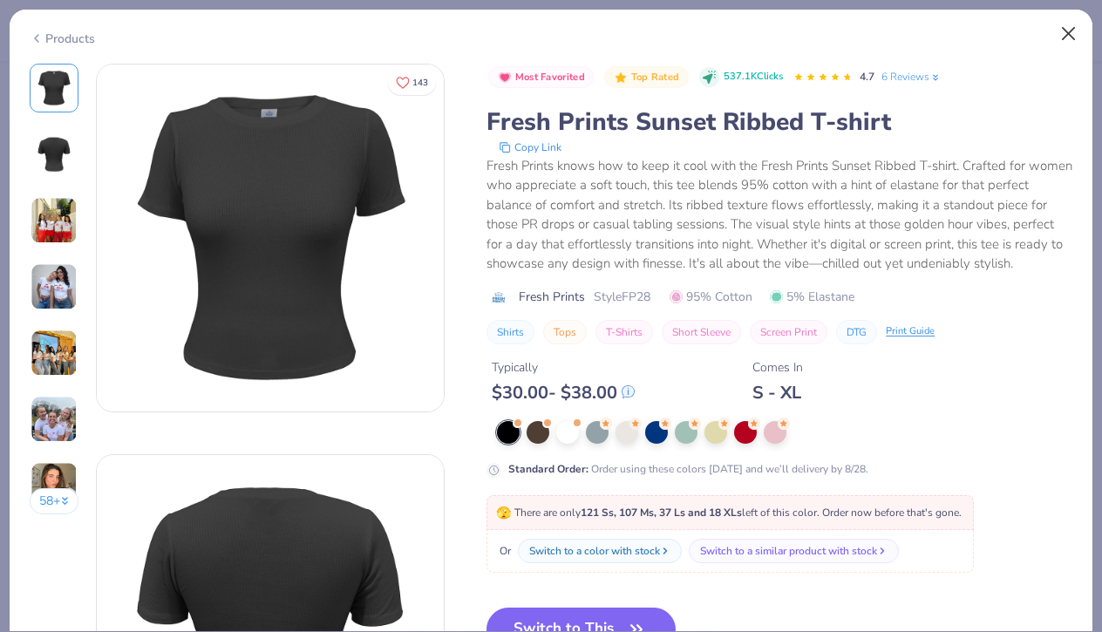
click at [1074, 33] on button "Close" at bounding box center [1068, 33] width 33 height 33
type textarea "x"
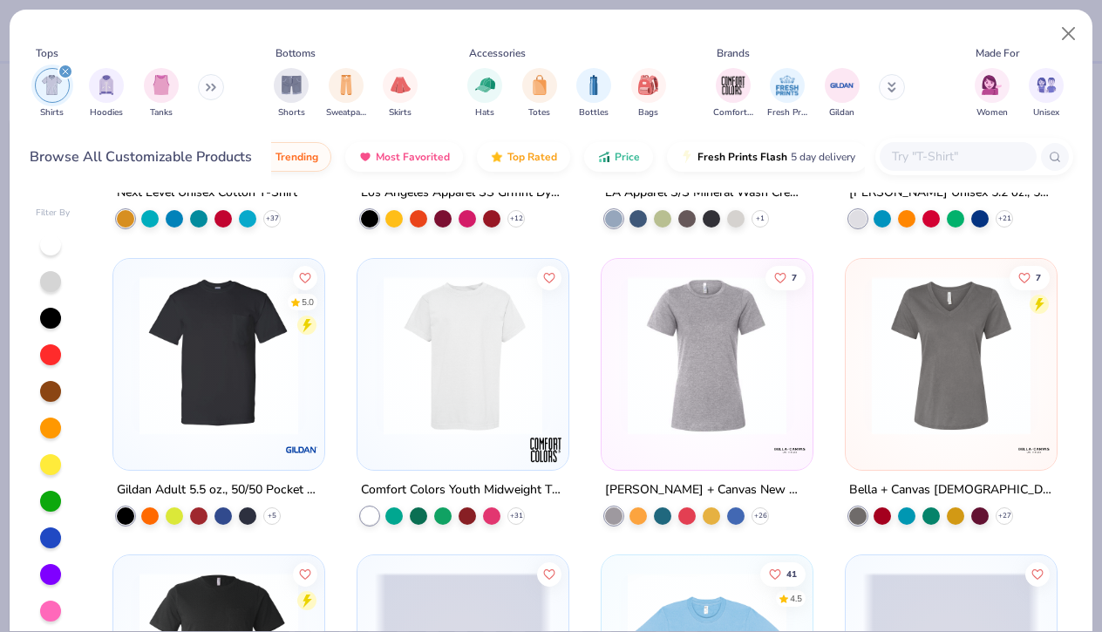
scroll to position [2919, 0]
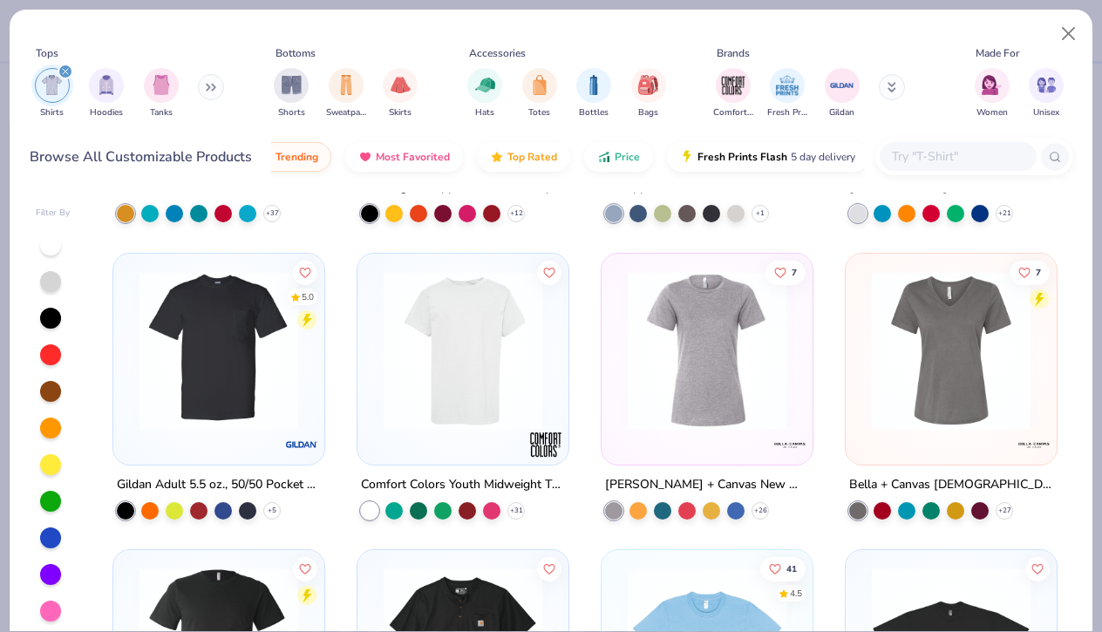
click at [213, 89] on icon at bounding box center [211, 87] width 10 height 9
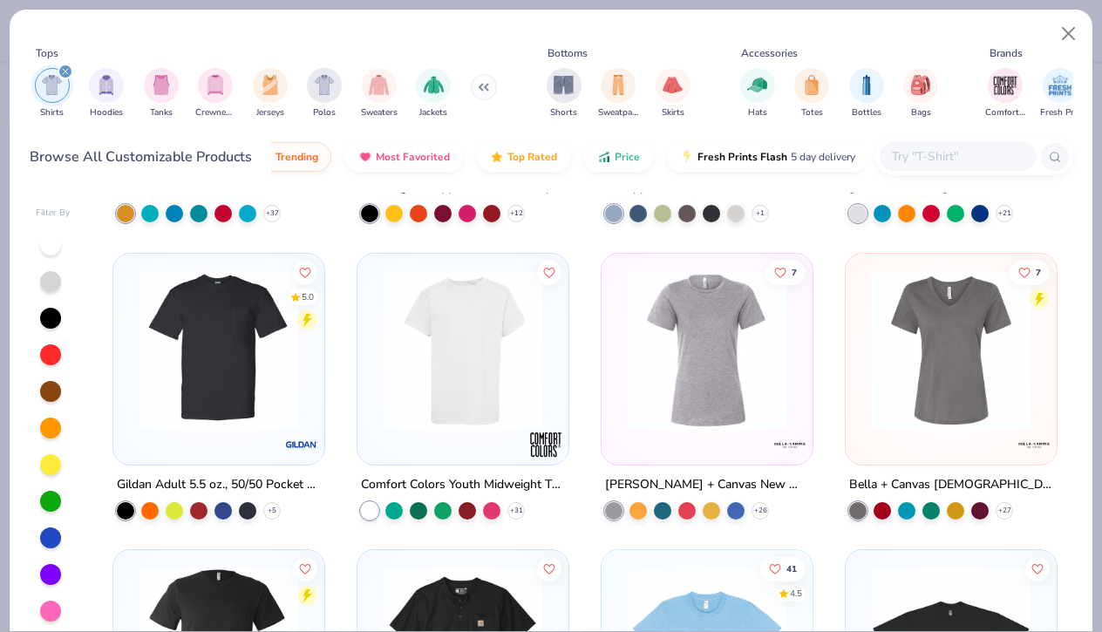
click at [486, 85] on button at bounding box center [484, 87] width 26 height 26
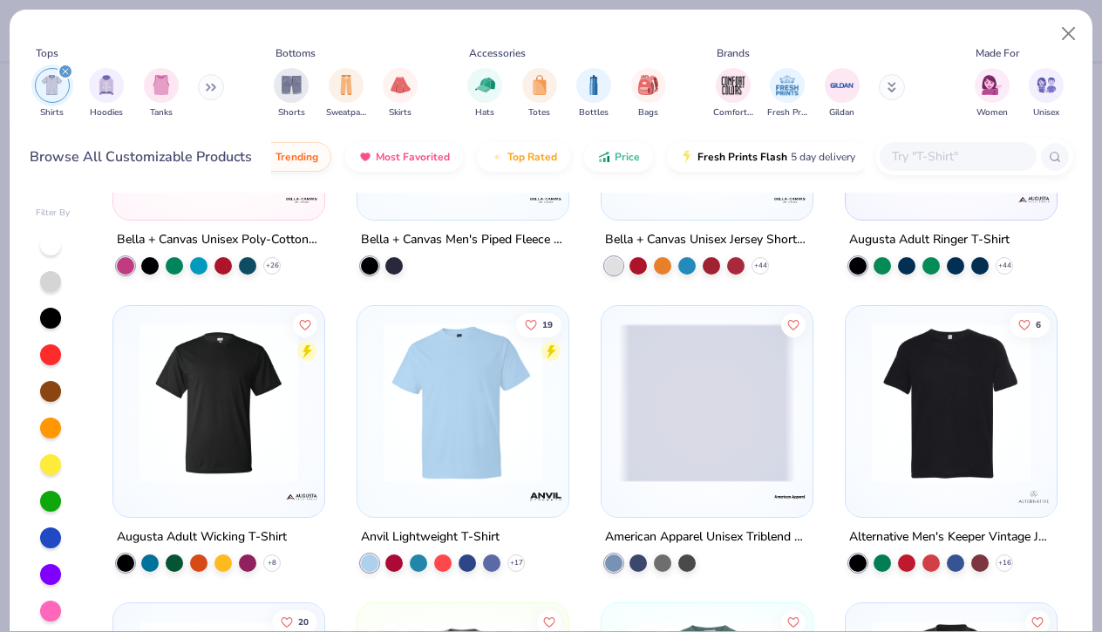
scroll to position [7031, 0]
